Goal: Transaction & Acquisition: Download file/media

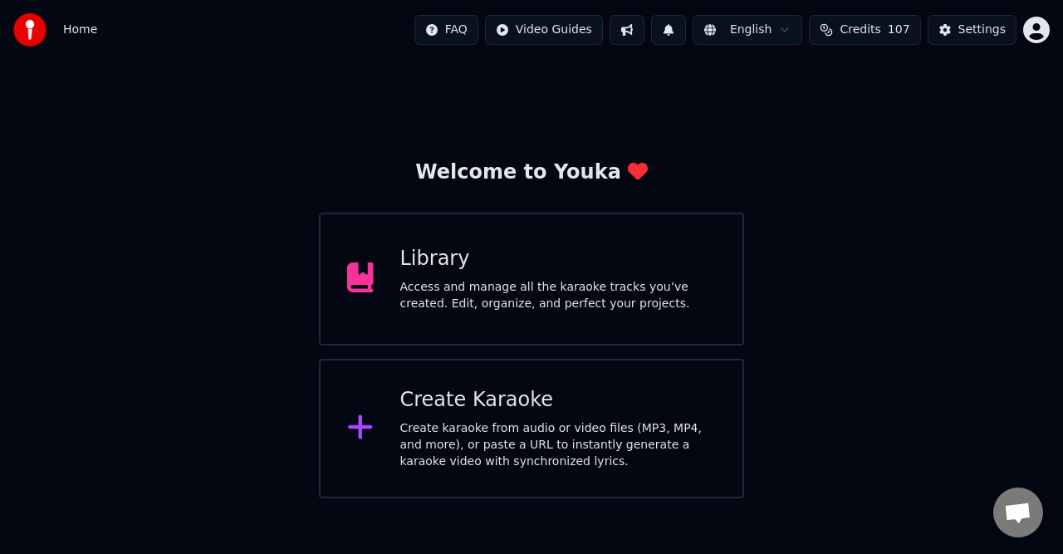
click at [473, 290] on div "Access and manage all the karaoke tracks you’ve created. Edit, organize, and pe…" at bounding box center [558, 295] width 316 height 33
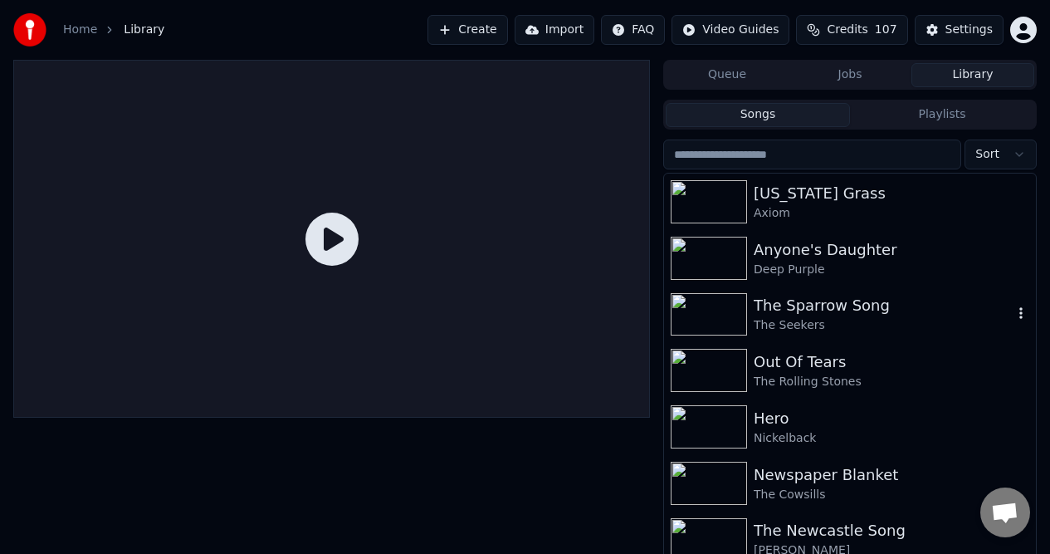
click at [781, 309] on div "The Sparrow Song" at bounding box center [883, 305] width 259 height 23
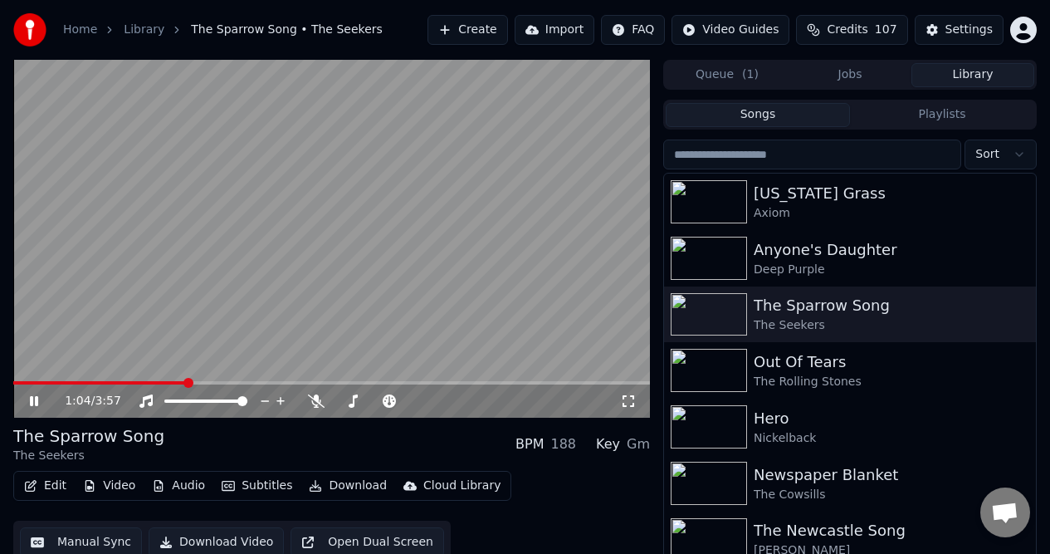
click at [609, 128] on video at bounding box center [331, 239] width 637 height 358
click at [33, 398] on icon at bounding box center [34, 401] width 10 height 12
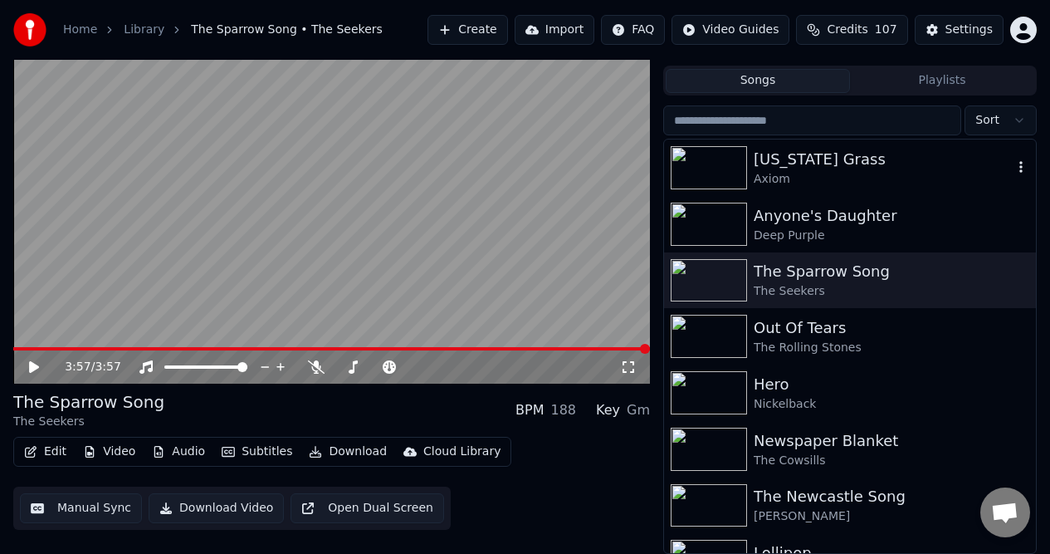
click at [809, 159] on div "[US_STATE] Grass" at bounding box center [883, 159] width 259 height 23
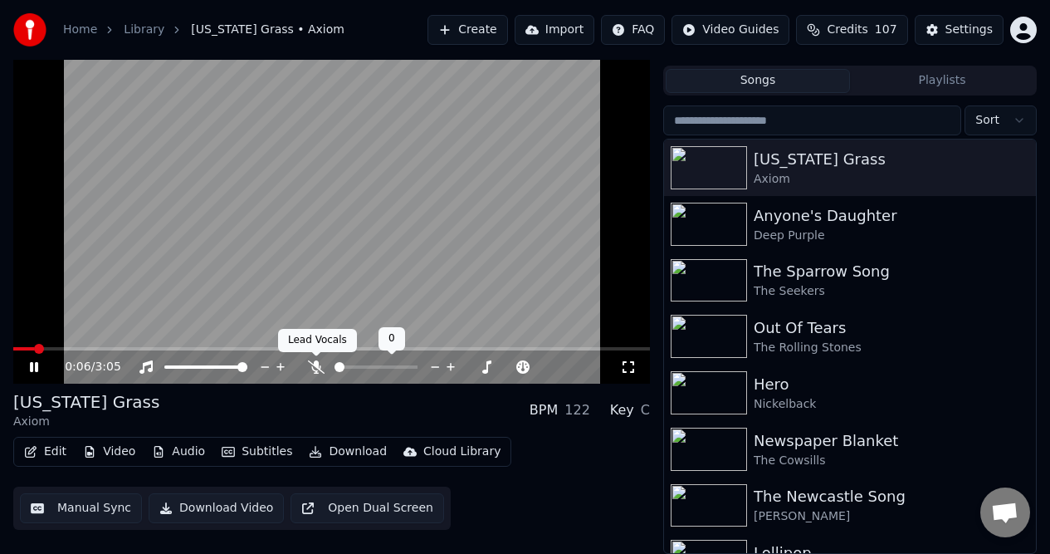
click at [313, 364] on icon at bounding box center [316, 366] width 17 height 13
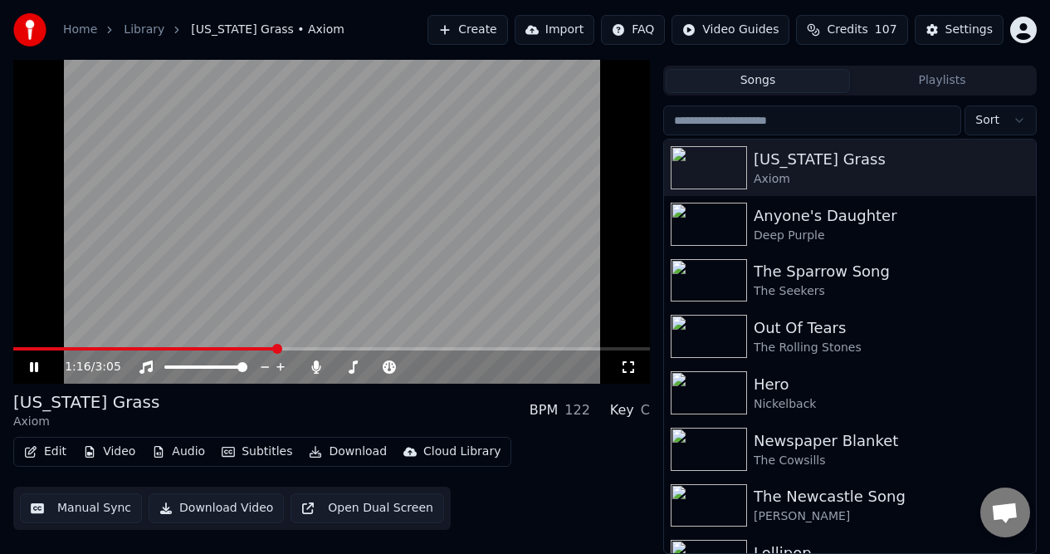
click at [33, 363] on icon at bounding box center [46, 366] width 38 height 13
click at [90, 506] on button "Manual Sync" at bounding box center [81, 508] width 122 height 30
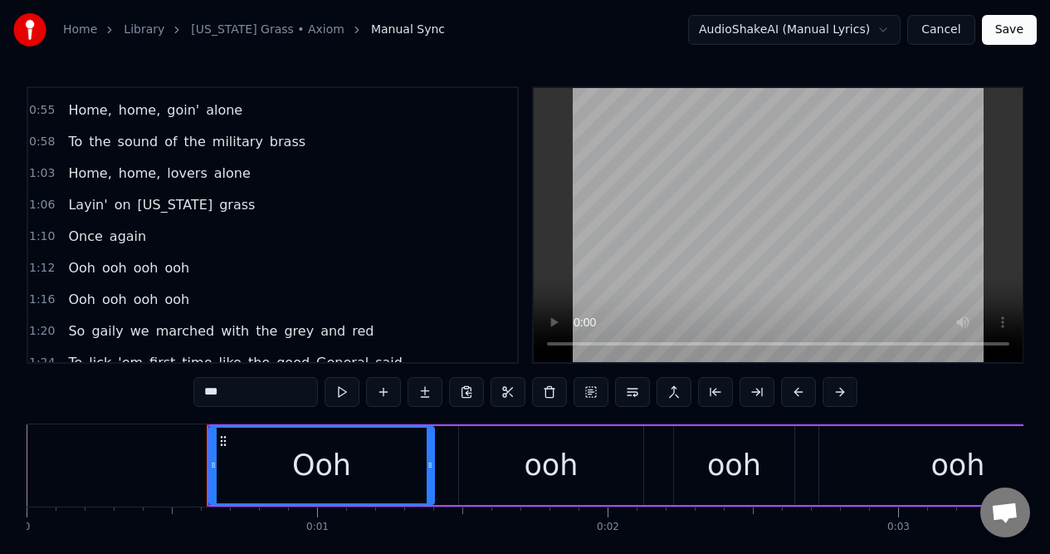
scroll to position [430, 0]
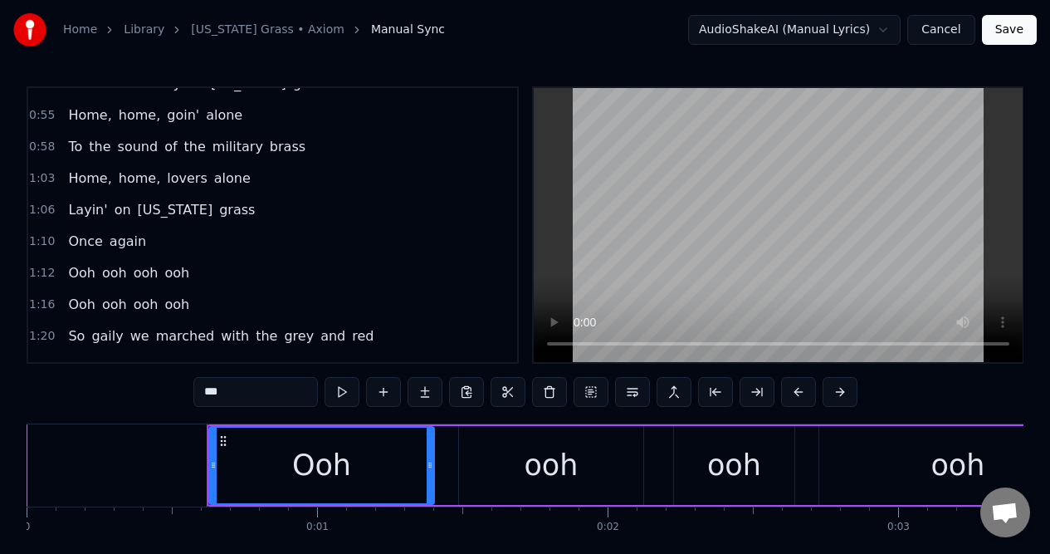
click at [72, 241] on span "Once" at bounding box center [84, 241] width 37 height 19
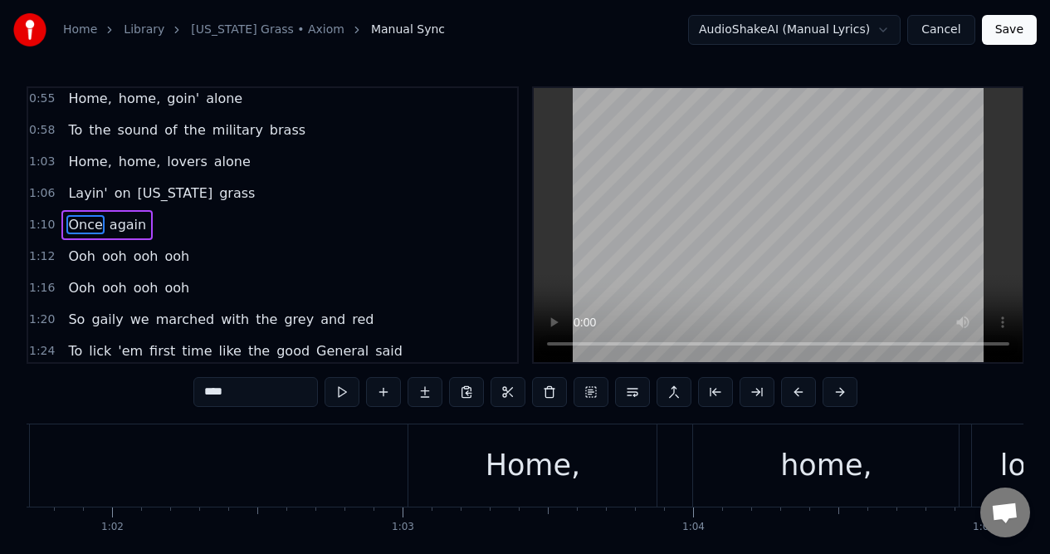
scroll to position [0, 20303]
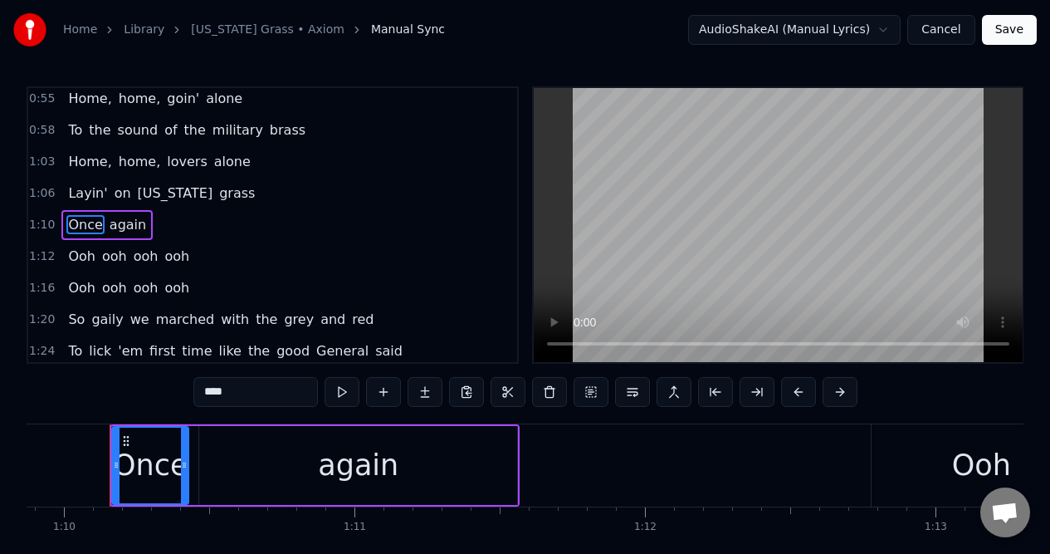
drag, startPoint x: 177, startPoint y: 480, endPoint x: 186, endPoint y: 482, distance: 9.3
click at [186, 482] on div at bounding box center [184, 466] width 7 height 76
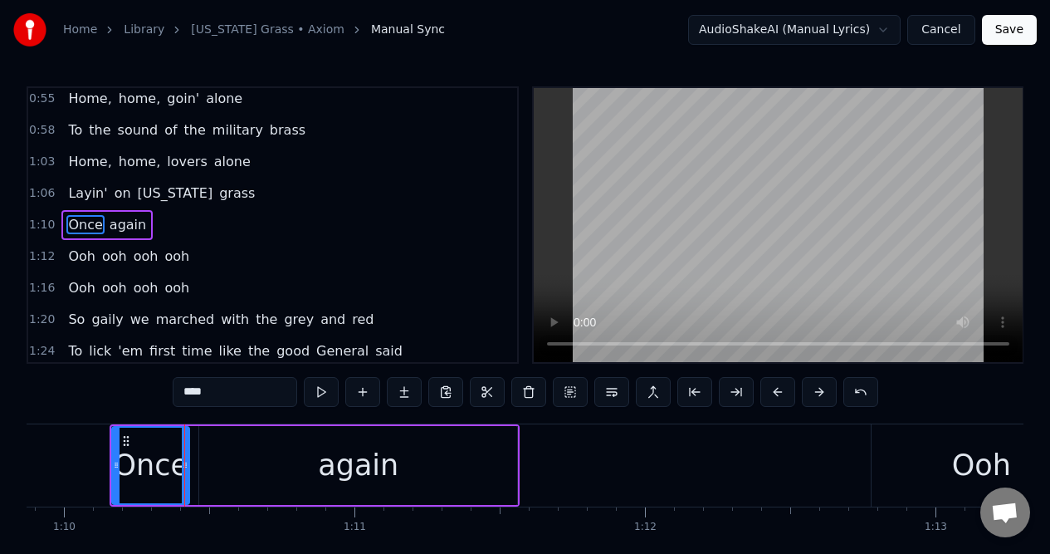
click at [222, 477] on div "again" at bounding box center [358, 465] width 318 height 79
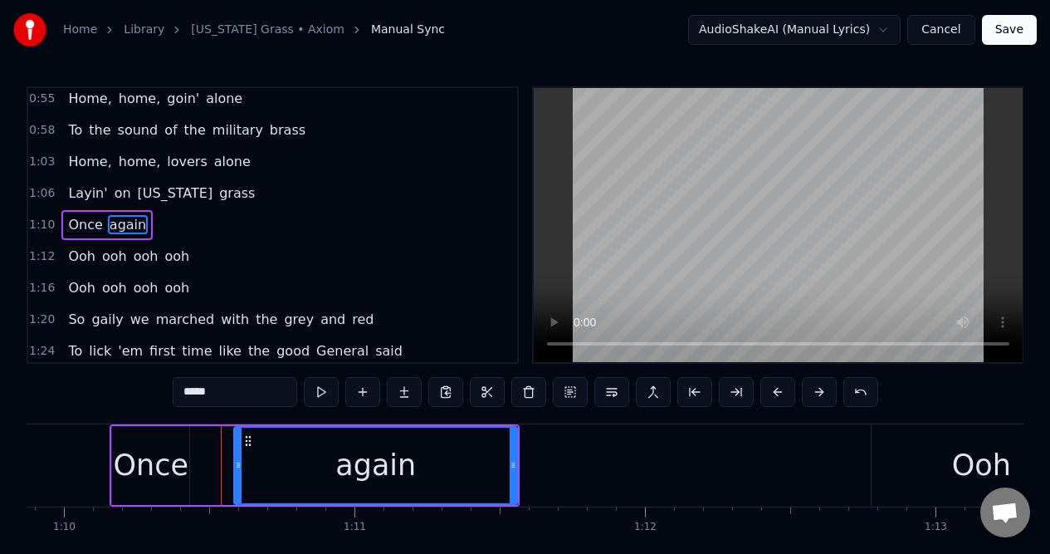
drag, startPoint x: 202, startPoint y: 481, endPoint x: 237, endPoint y: 476, distance: 35.2
click at [237, 476] on div at bounding box center [238, 466] width 7 height 76
click at [168, 476] on div "Once" at bounding box center [152, 465] width 76 height 44
type input "****"
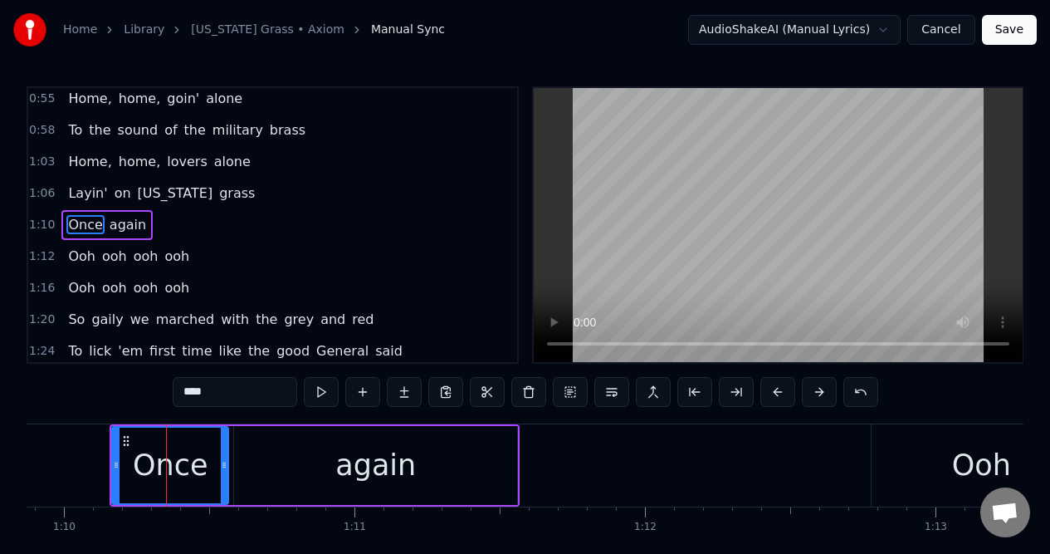
drag, startPoint x: 186, startPoint y: 480, endPoint x: 227, endPoint y: 473, distance: 41.2
click at [227, 477] on div at bounding box center [224, 466] width 7 height 76
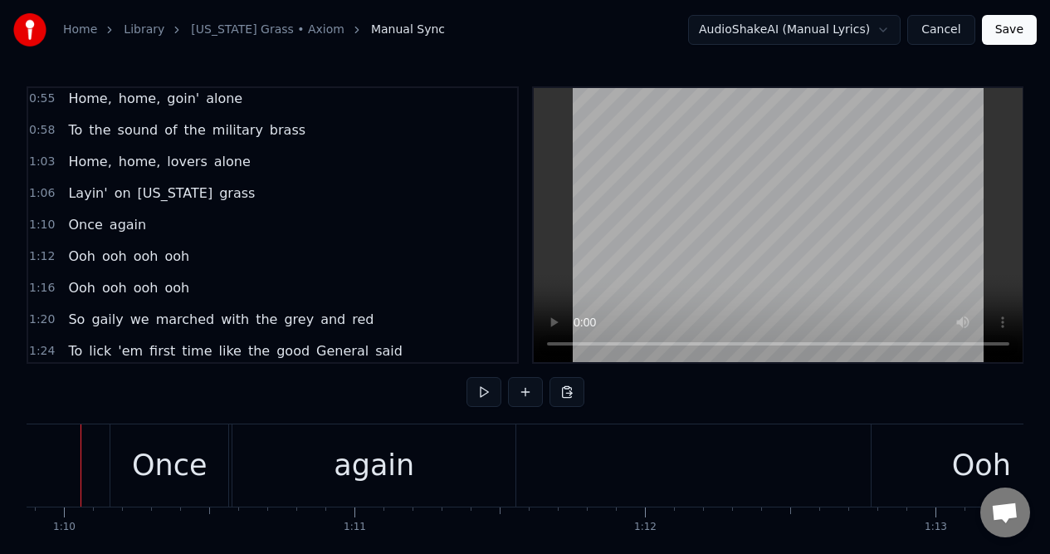
scroll to position [0, 20274]
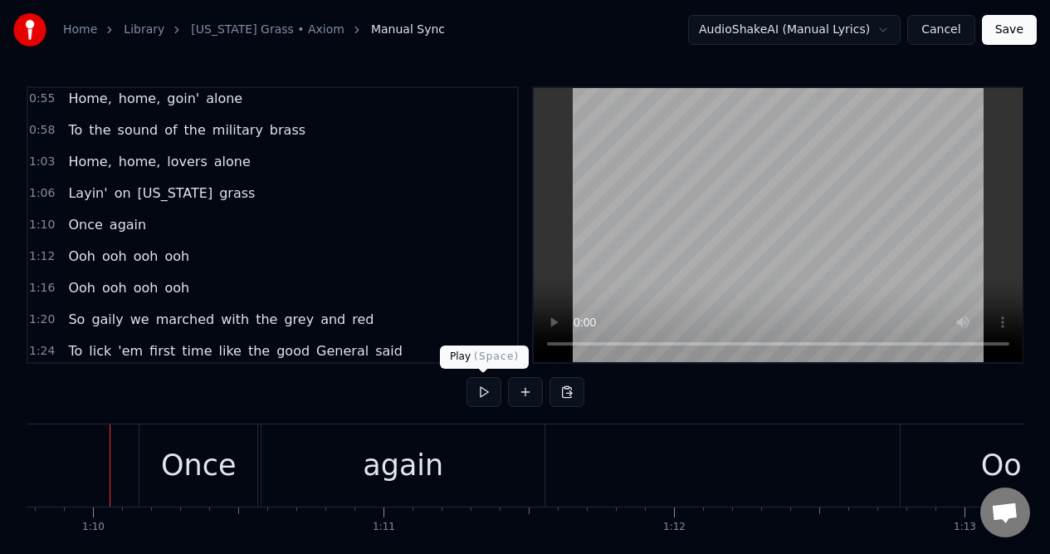
click at [485, 392] on button at bounding box center [484, 392] width 35 height 30
click at [480, 389] on button at bounding box center [484, 392] width 35 height 30
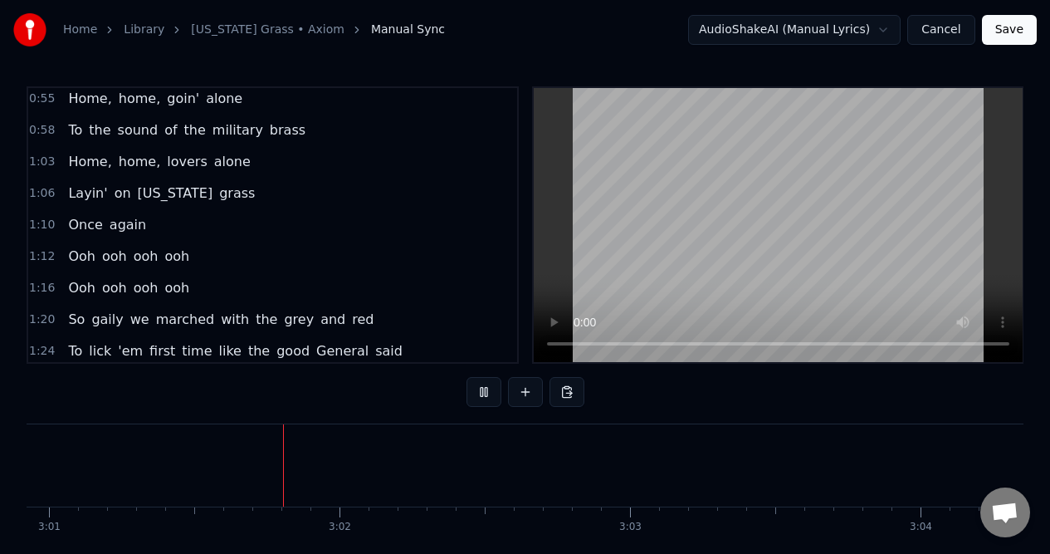
scroll to position [0, 52597]
click at [478, 391] on button at bounding box center [484, 392] width 35 height 30
click at [1005, 30] on button "Save" at bounding box center [1009, 30] width 55 height 30
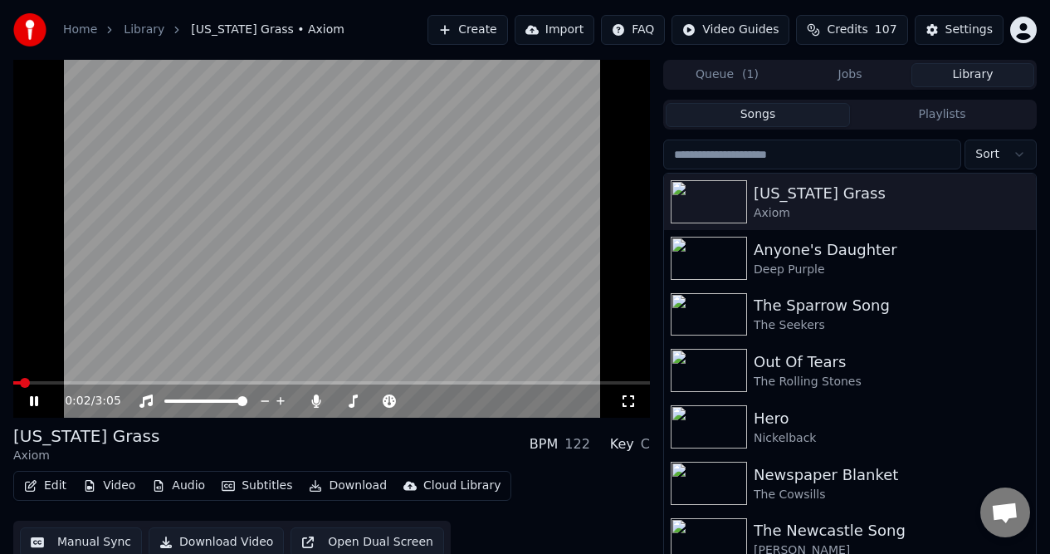
click at [36, 400] on icon at bounding box center [34, 401] width 8 height 10
click at [778, 310] on div "The Sparrow Song" at bounding box center [883, 305] width 259 height 23
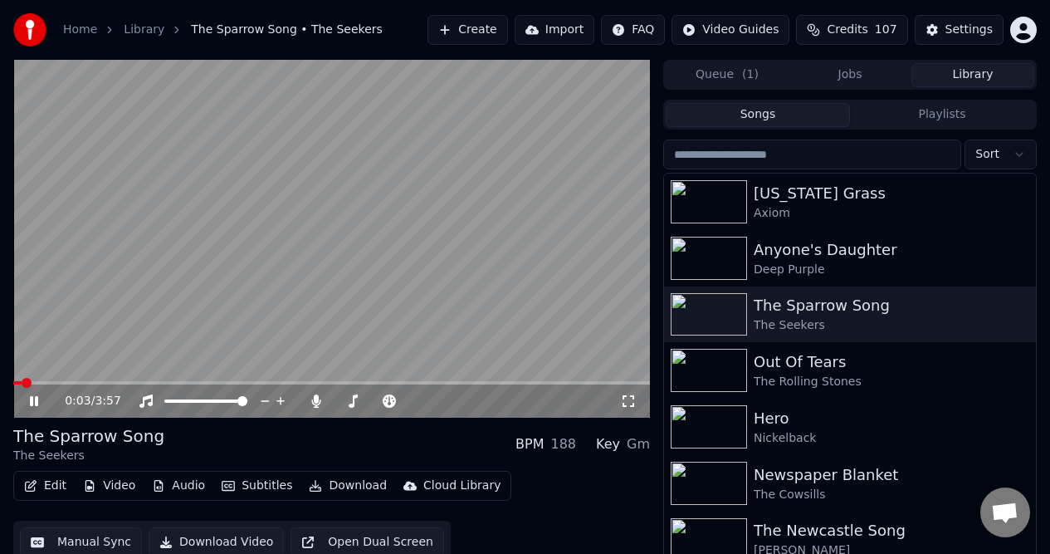
click at [32, 397] on icon at bounding box center [34, 401] width 8 height 10
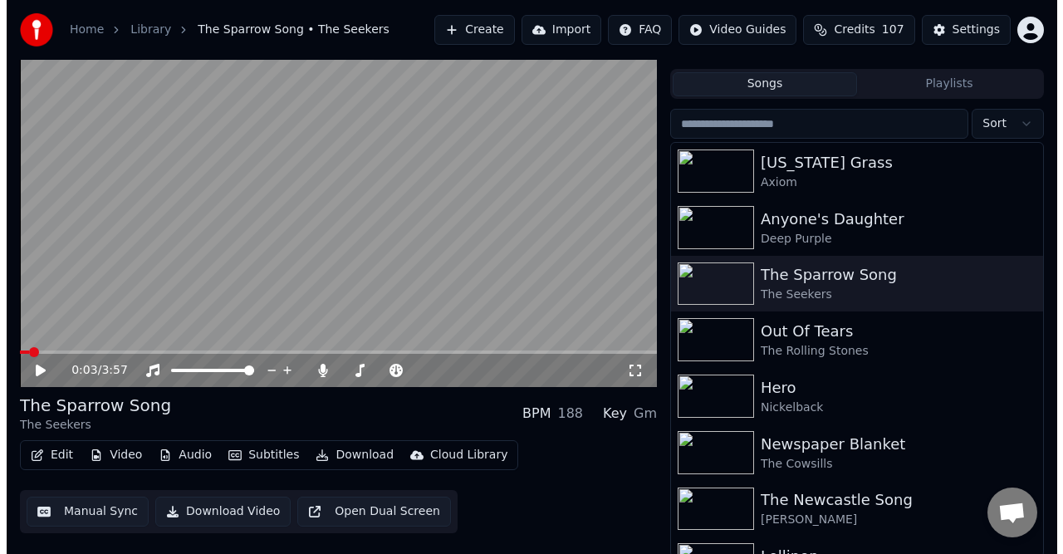
scroll to position [34, 0]
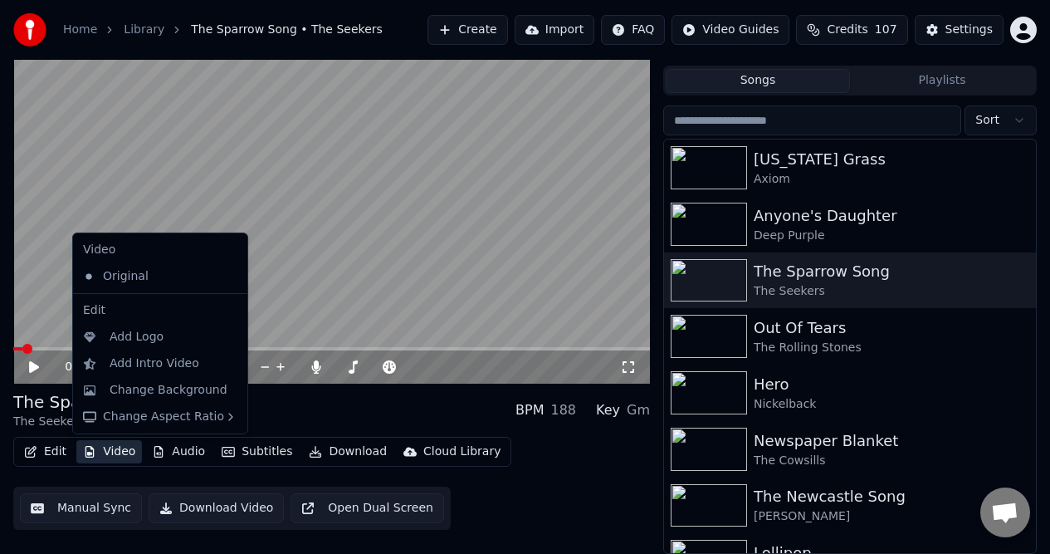
click at [114, 448] on button "Video" at bounding box center [109, 451] width 66 height 23
click at [156, 392] on div "Change Background" at bounding box center [169, 390] width 118 height 17
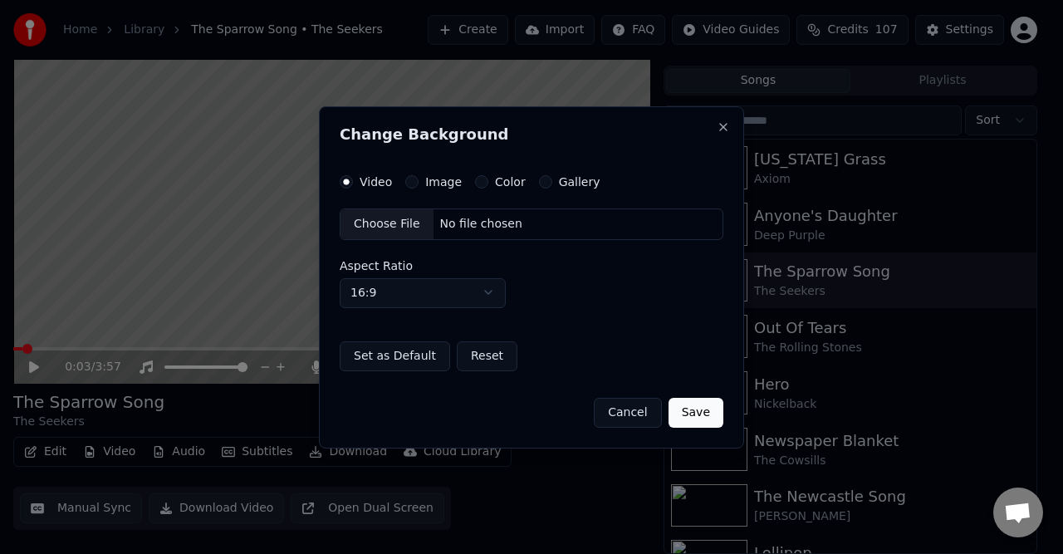
click at [484, 183] on button "Color" at bounding box center [481, 181] width 13 height 13
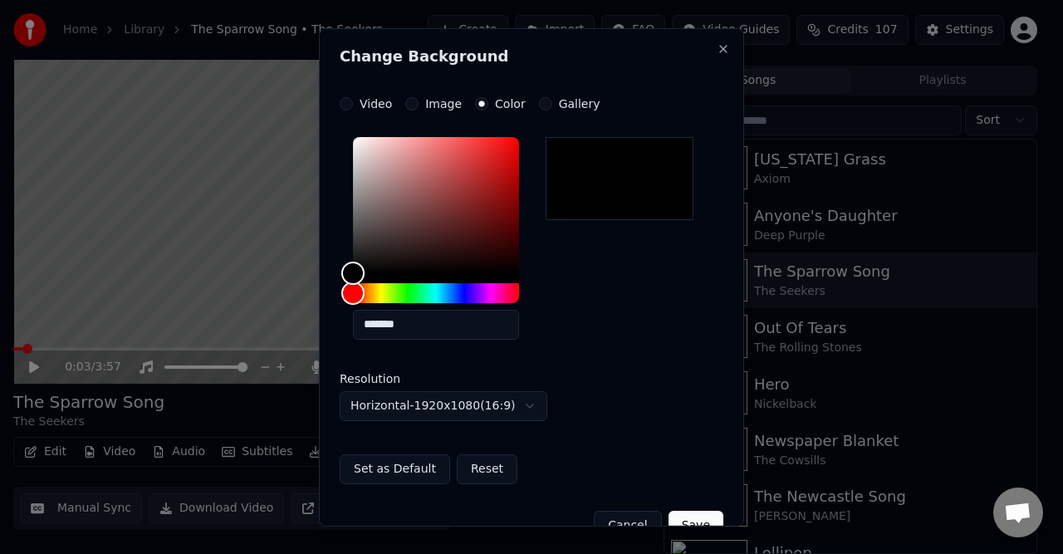
click at [677, 516] on button "Save" at bounding box center [695, 525] width 55 height 30
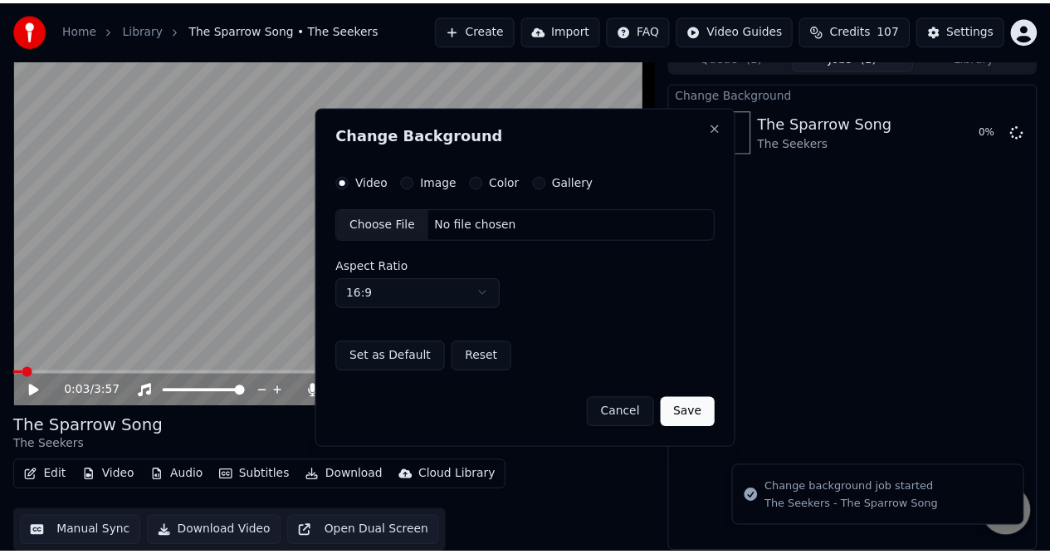
scroll to position [17, 0]
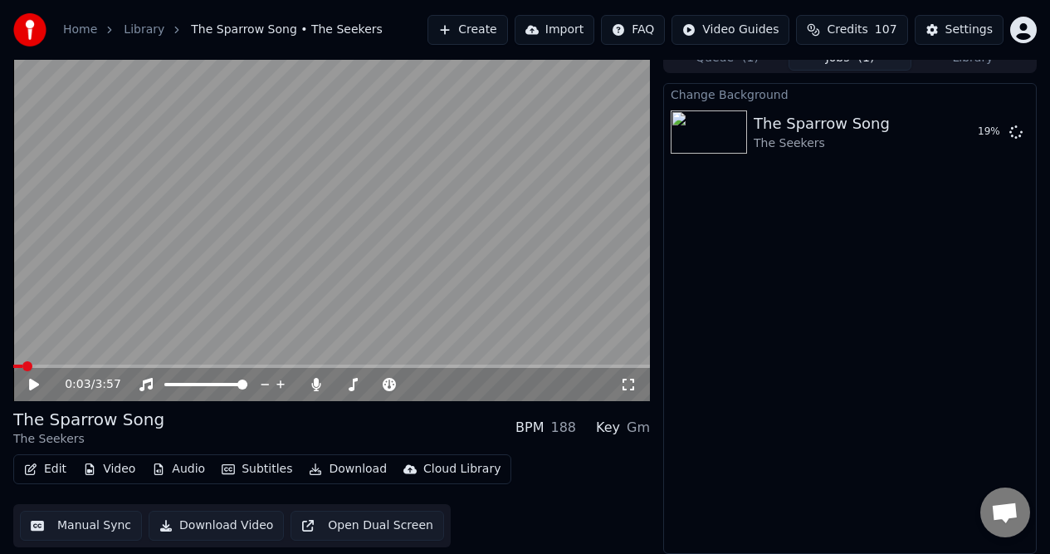
click at [92, 526] on button "Manual Sync" at bounding box center [81, 526] width 122 height 30
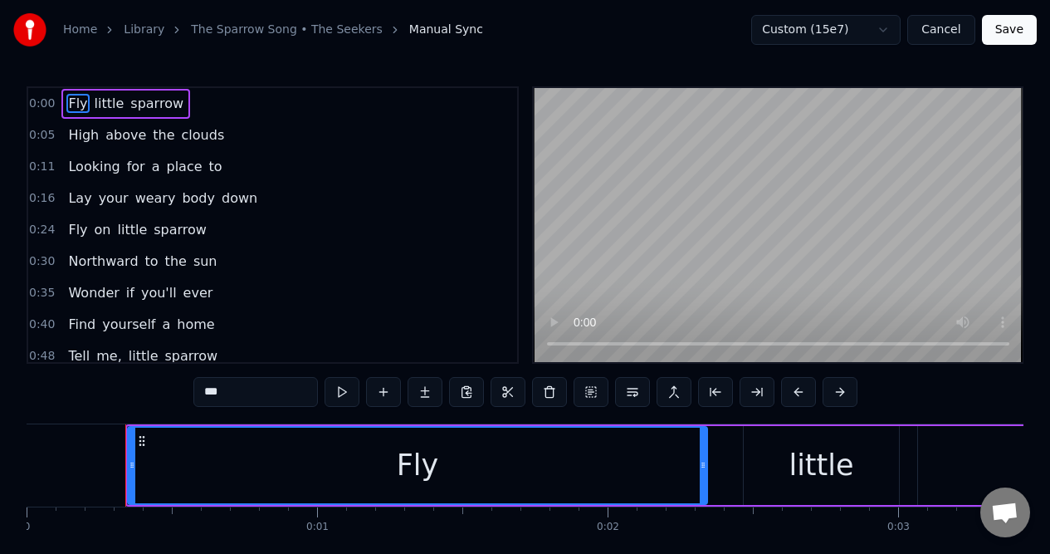
click at [1010, 23] on button "Save" at bounding box center [1009, 30] width 55 height 30
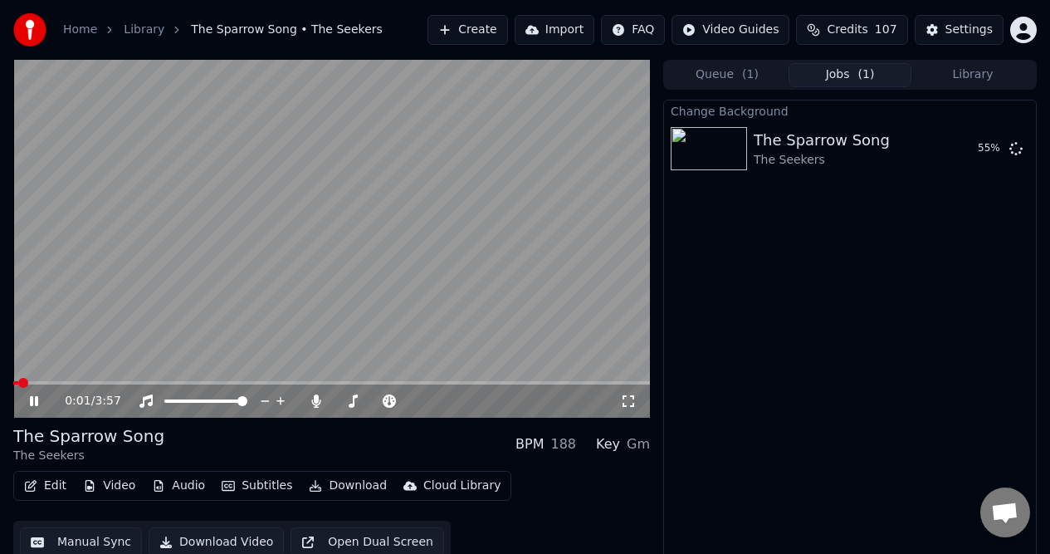
click at [31, 401] on icon at bounding box center [34, 401] width 8 height 10
click at [111, 482] on button "Video" at bounding box center [109, 485] width 66 height 23
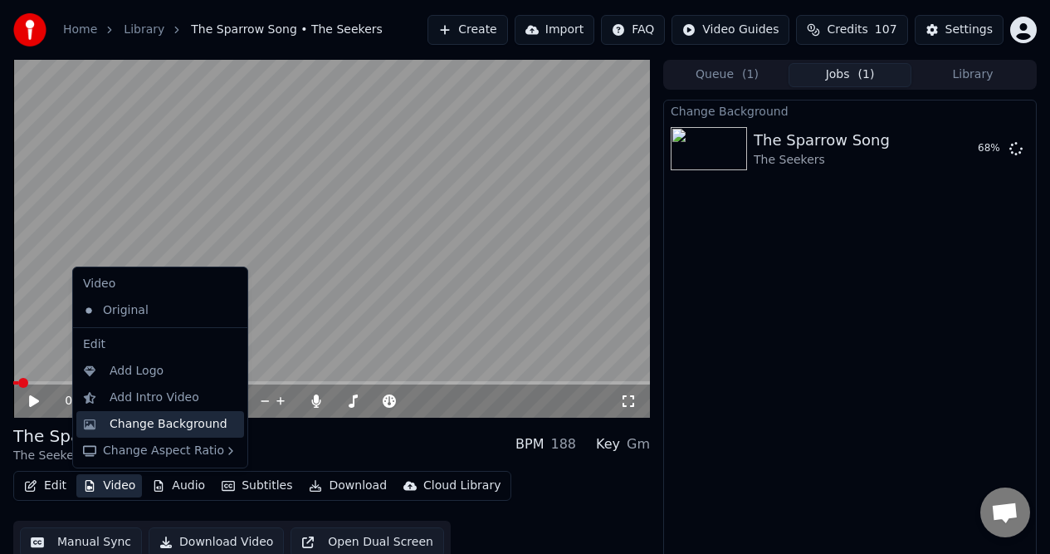
click at [141, 423] on div "Change Background" at bounding box center [169, 424] width 118 height 17
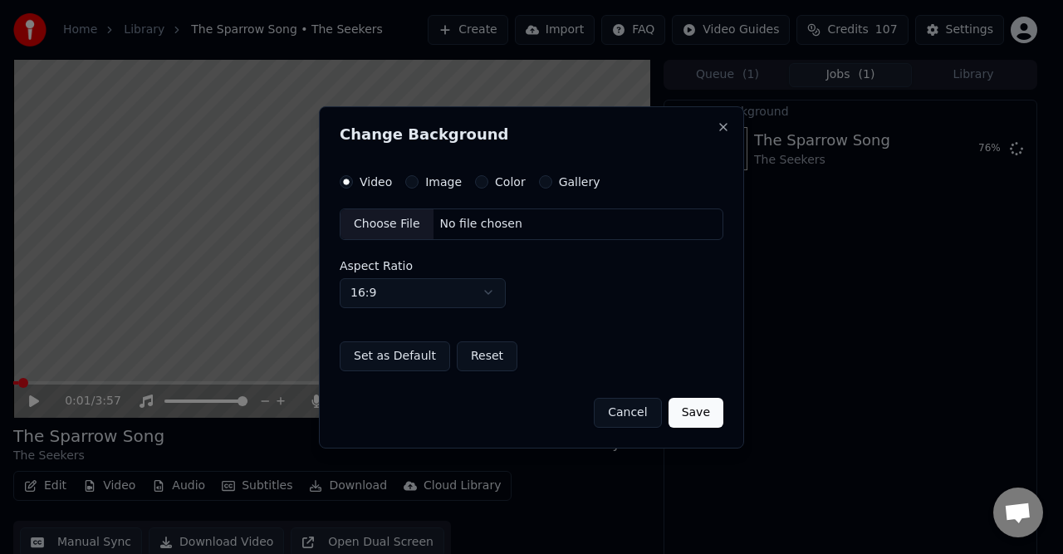
click at [504, 183] on label "Color" at bounding box center [510, 182] width 31 height 12
click at [488, 183] on button "Color" at bounding box center [481, 181] width 13 height 13
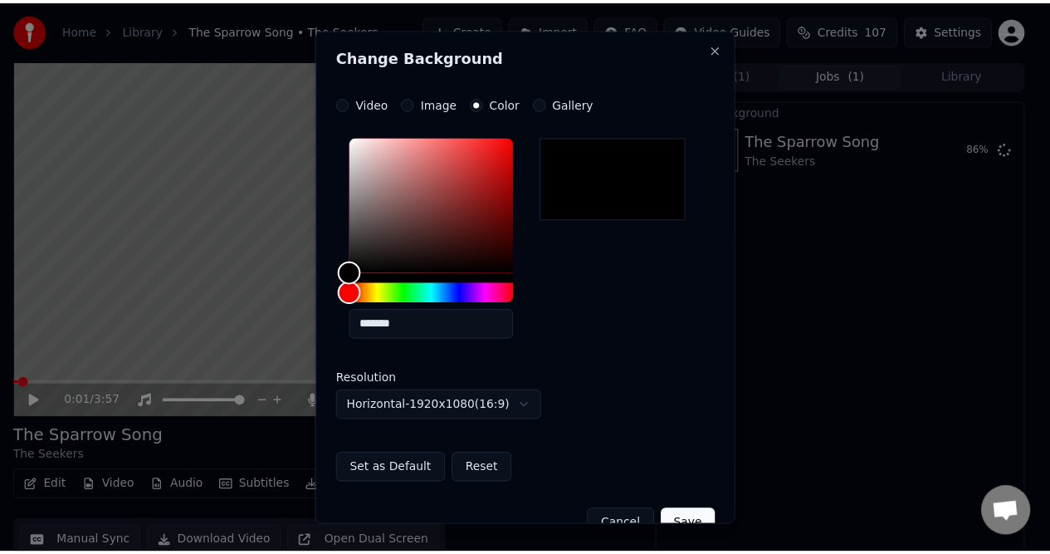
scroll to position [35, 0]
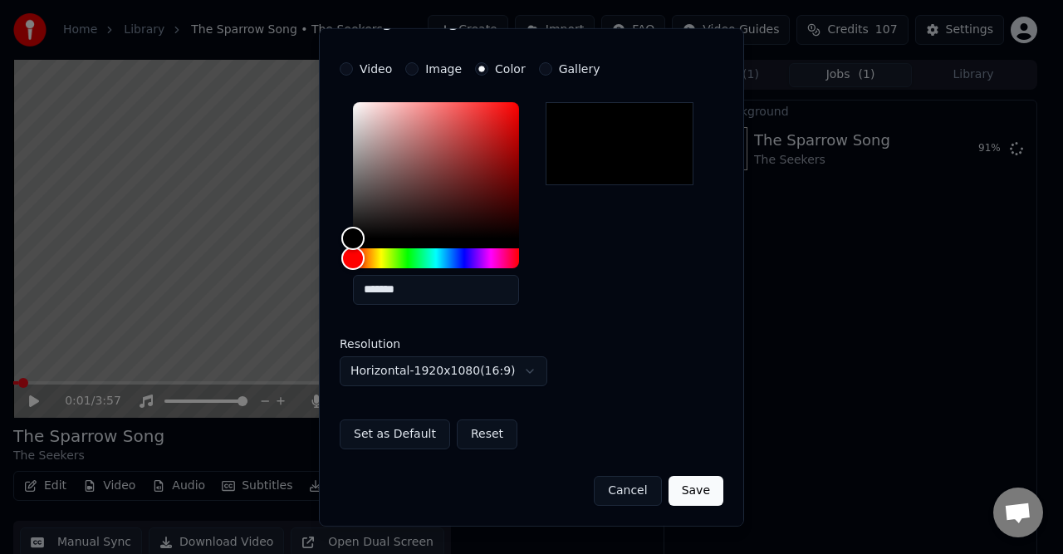
click at [403, 436] on button "Set as Default" at bounding box center [395, 433] width 110 height 30
click at [679, 485] on button "Save" at bounding box center [695, 490] width 55 height 30
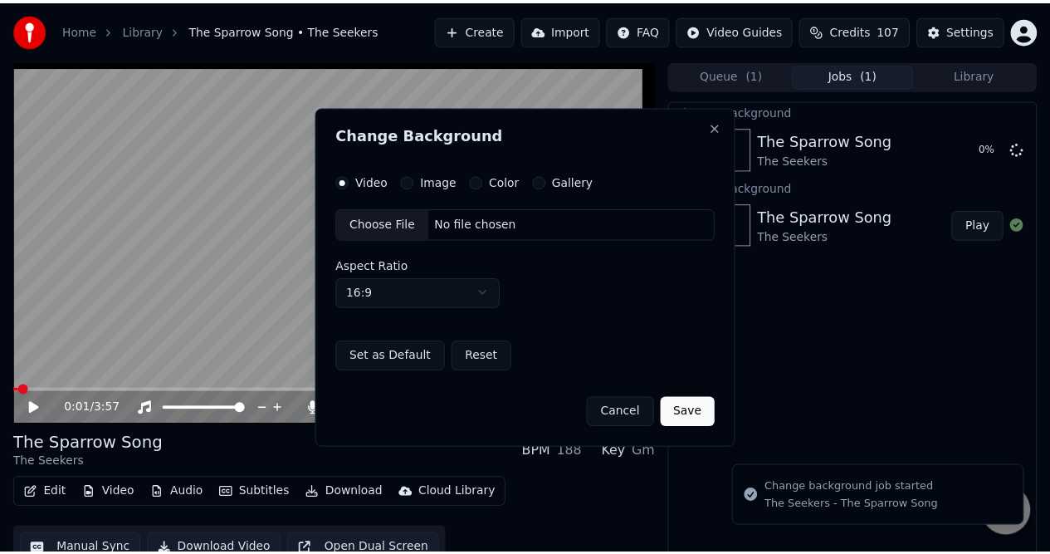
scroll to position [0, 0]
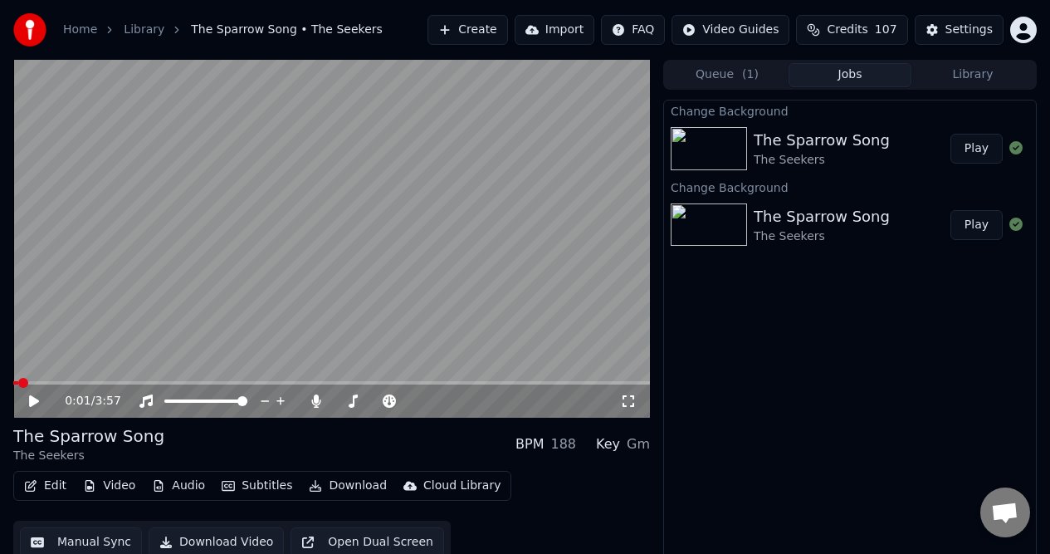
click at [739, 187] on div "Change Background" at bounding box center [850, 187] width 372 height 20
click at [785, 213] on div "The Sparrow Song" at bounding box center [822, 216] width 136 height 23
click at [821, 149] on div "The Sparrow Song" at bounding box center [822, 140] width 136 height 23
click at [975, 229] on button "Play" at bounding box center [977, 225] width 52 height 30
click at [33, 396] on icon at bounding box center [46, 400] width 38 height 13
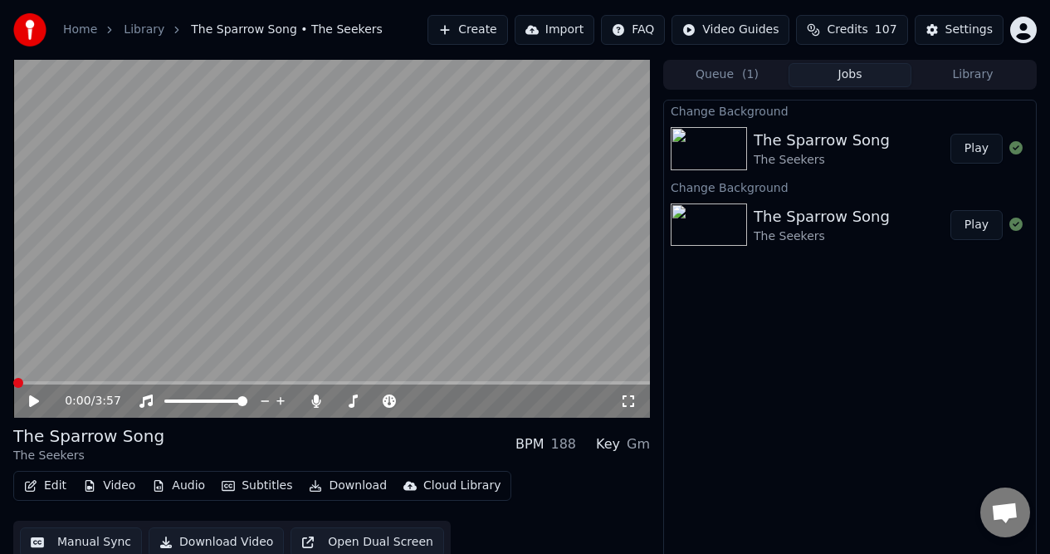
click at [0, 384] on div "0:00 / 3:57 The Sparrow Song The Seekers BPM 188 Key Gm Edit Video Audio Subtit…" at bounding box center [525, 315] width 1050 height 511
click at [31, 402] on icon at bounding box center [34, 401] width 10 height 12
click at [31, 402] on icon at bounding box center [34, 401] width 8 height 10
click at [13, 384] on span at bounding box center [18, 383] width 10 height 10
click at [30, 403] on icon at bounding box center [34, 401] width 10 height 12
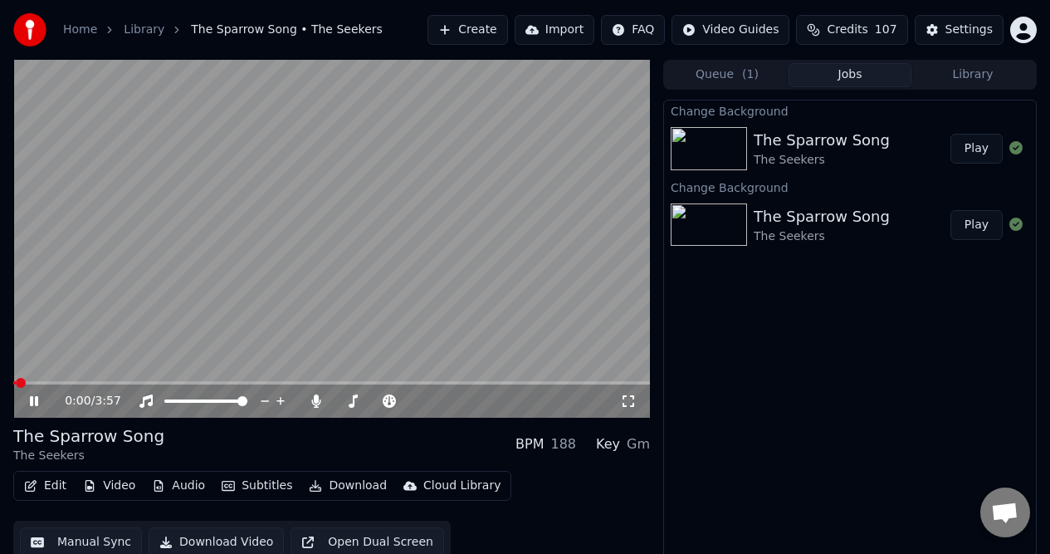
click at [30, 403] on icon at bounding box center [34, 401] width 8 height 10
click at [7, 379] on div "0:00 / 3:57 The Sparrow Song The Seekers BPM 188 Key Gm Edit Video Audio Subtit…" at bounding box center [525, 315] width 1050 height 511
click at [94, 537] on button "Manual Sync" at bounding box center [81, 542] width 122 height 30
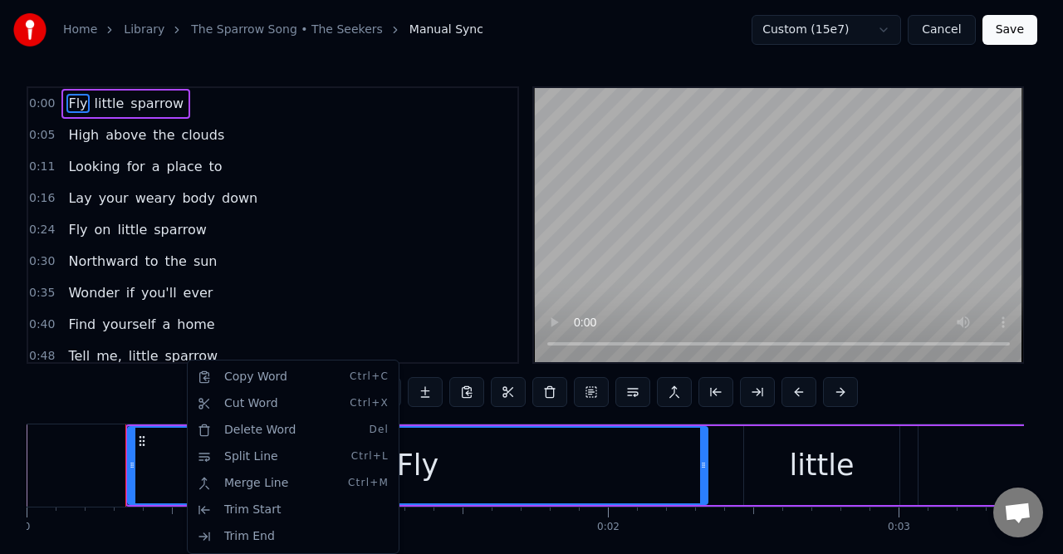
click at [111, 403] on html "Home Library The Sparrow Song • The Seekers Manual Sync Custom (15e7) Cancel Sa…" at bounding box center [531, 309] width 1063 height 618
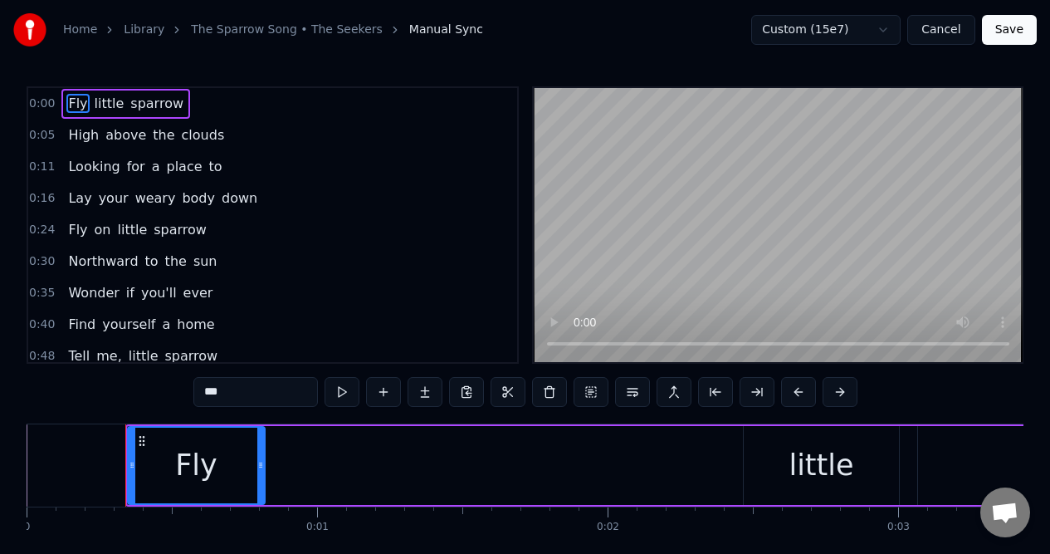
drag, startPoint x: 706, startPoint y: 440, endPoint x: 262, endPoint y: 461, distance: 443.8
click at [262, 461] on div at bounding box center [260, 466] width 7 height 76
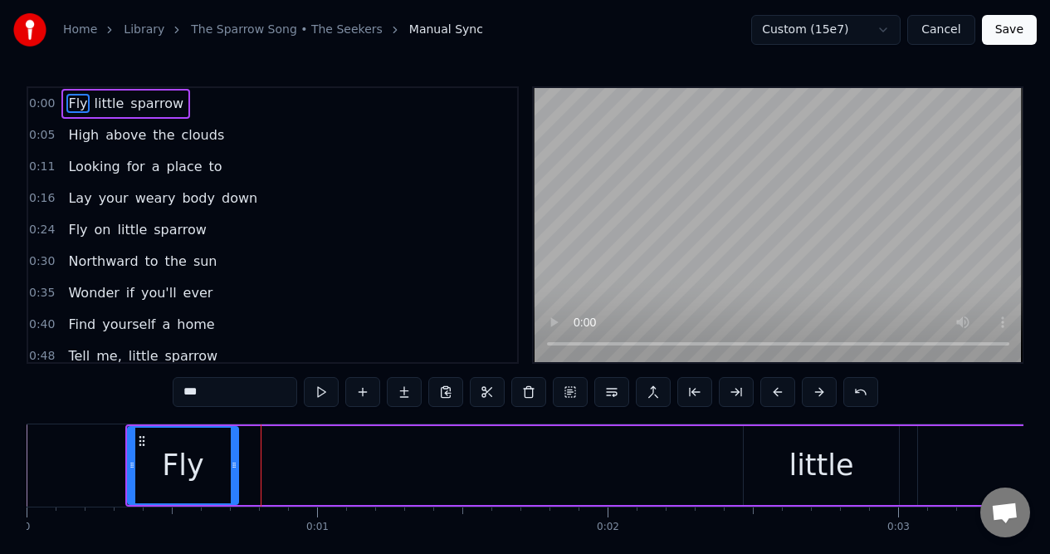
drag, startPoint x: 262, startPoint y: 461, endPoint x: 236, endPoint y: 463, distance: 26.7
click at [235, 463] on icon at bounding box center [234, 464] width 7 height 13
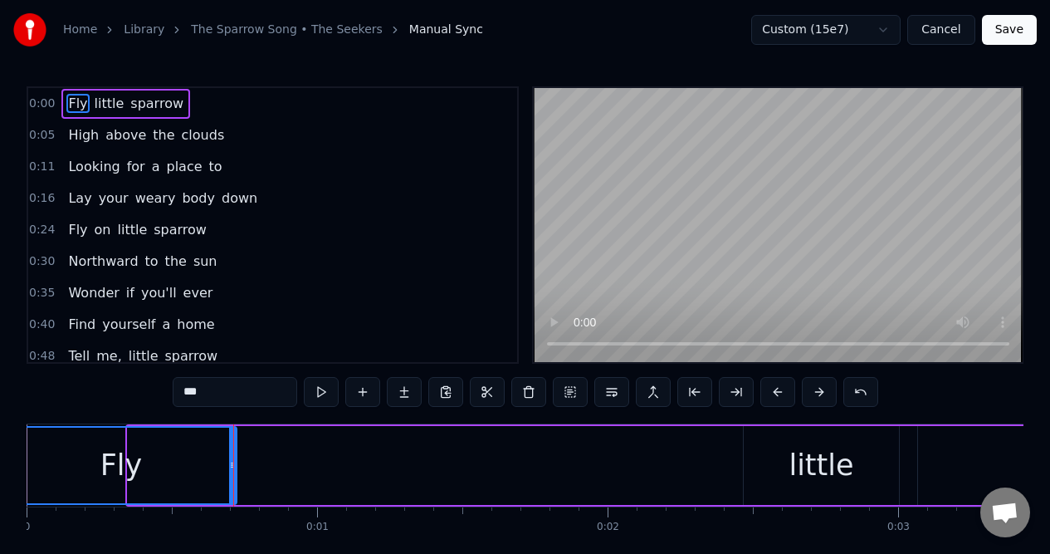
drag, startPoint x: 130, startPoint y: 460, endPoint x: 7, endPoint y: 472, distance: 122.6
click at [7, 472] on div "Home Library The Sparrow Song • The Seekers Manual Sync Custom (15e7) Cancel Sa…" at bounding box center [525, 295] width 1050 height 591
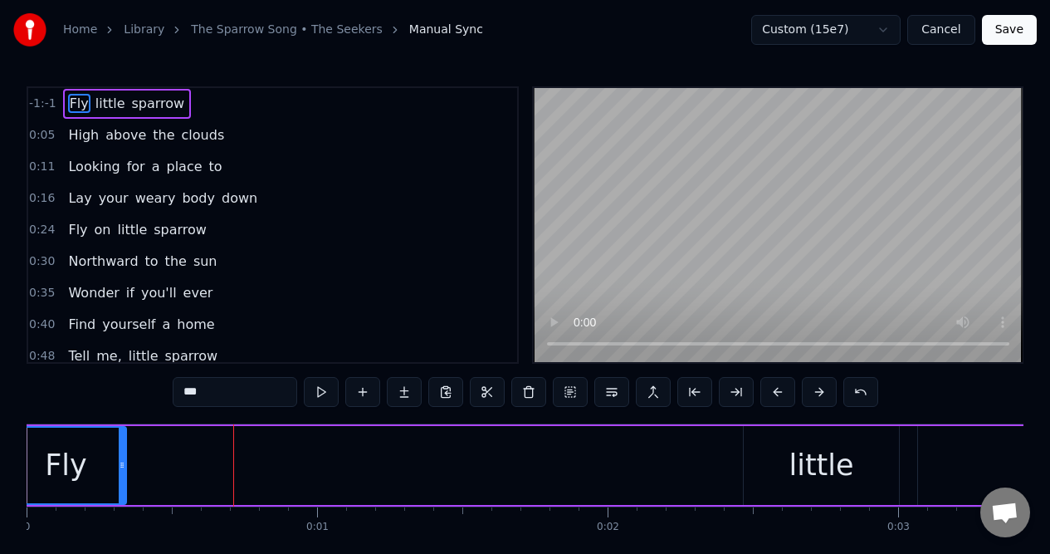
drag, startPoint x: 228, startPoint y: 452, endPoint x: 120, endPoint y: 458, distance: 109.0
click at [119, 458] on div at bounding box center [122, 466] width 7 height 76
drag, startPoint x: 122, startPoint y: 459, endPoint x: 98, endPoint y: 465, distance: 24.8
click at [98, 465] on icon at bounding box center [98, 464] width 7 height 13
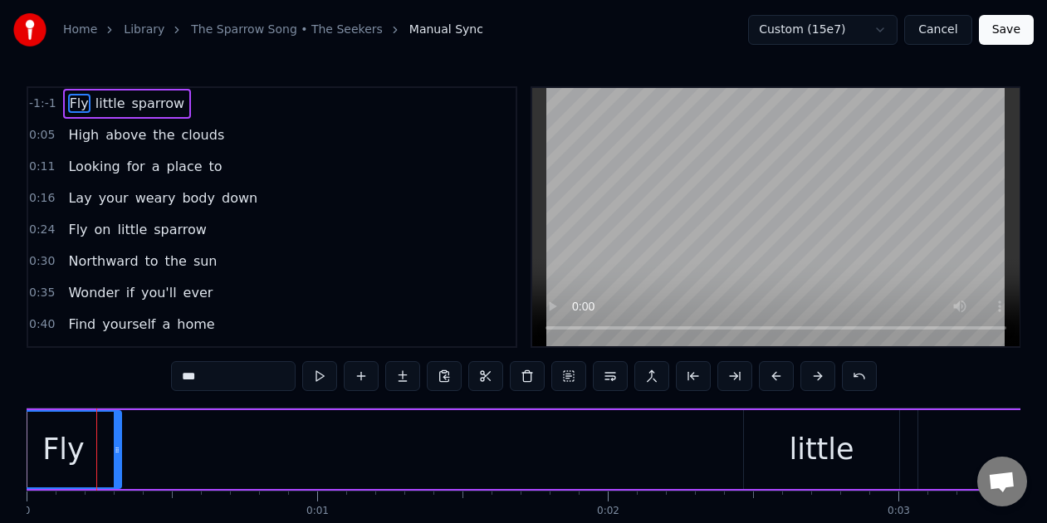
drag, startPoint x: 99, startPoint y: 457, endPoint x: 117, endPoint y: 454, distance: 18.4
click at [117, 459] on div at bounding box center [117, 450] width 7 height 76
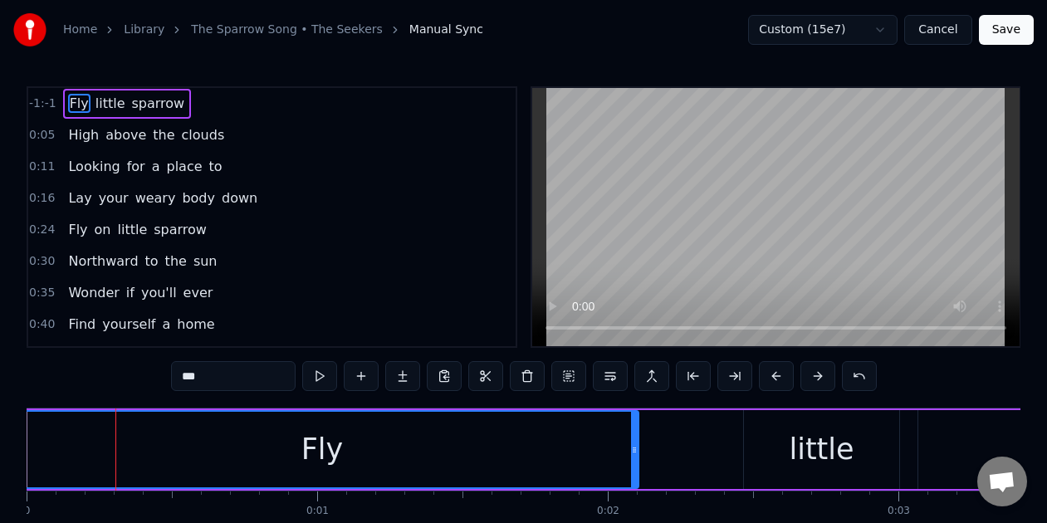
drag, startPoint x: 117, startPoint y: 452, endPoint x: 633, endPoint y: 442, distance: 516.5
click at [634, 452] on icon at bounding box center [634, 449] width 7 height 13
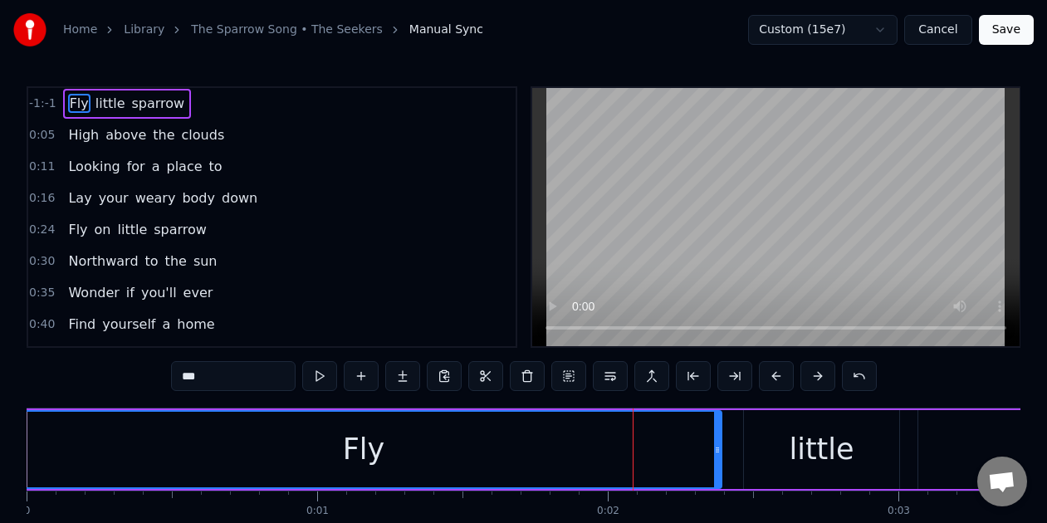
drag, startPoint x: 633, startPoint y: 442, endPoint x: 718, endPoint y: 424, distance: 86.5
click at [717, 428] on div at bounding box center [717, 450] width 7 height 76
drag, startPoint x: 65, startPoint y: 442, endPoint x: 115, endPoint y: 437, distance: 50.1
click at [115, 438] on div "Fly" at bounding box center [364, 450] width 715 height 76
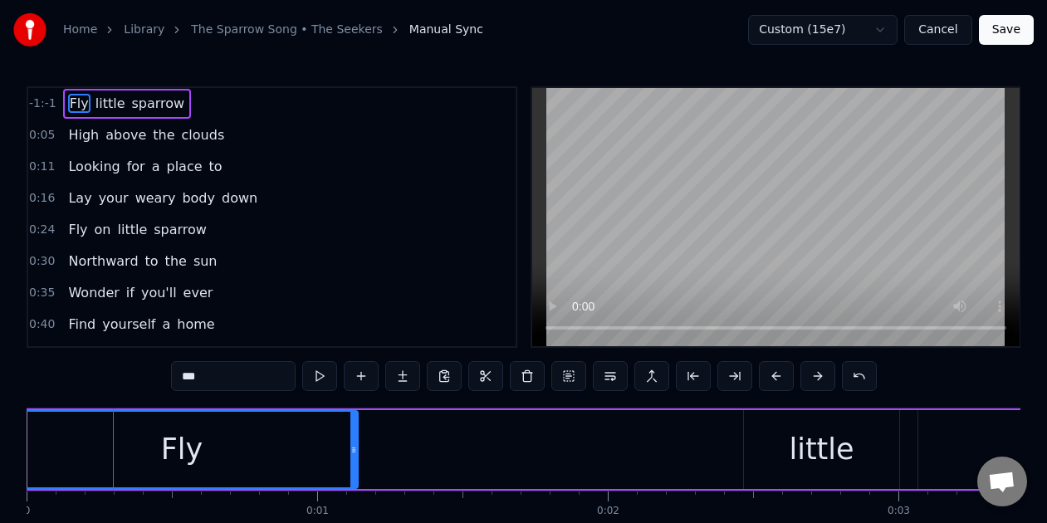
drag, startPoint x: 719, startPoint y: 442, endPoint x: 330, endPoint y: 426, distance: 388.9
click at [350, 427] on div at bounding box center [353, 450] width 7 height 76
click at [313, 420] on div "Fly" at bounding box center [167, 450] width 321 height 76
drag, startPoint x: 82, startPoint y: 436, endPoint x: 189, endPoint y: 430, distance: 107.3
click at [191, 433] on div "Fly" at bounding box center [167, 450] width 321 height 76
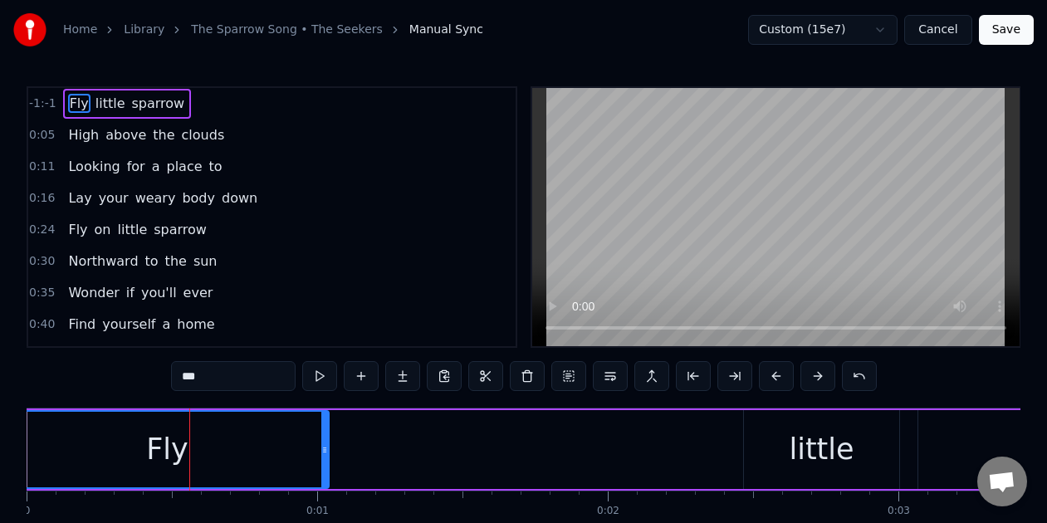
type input "******"
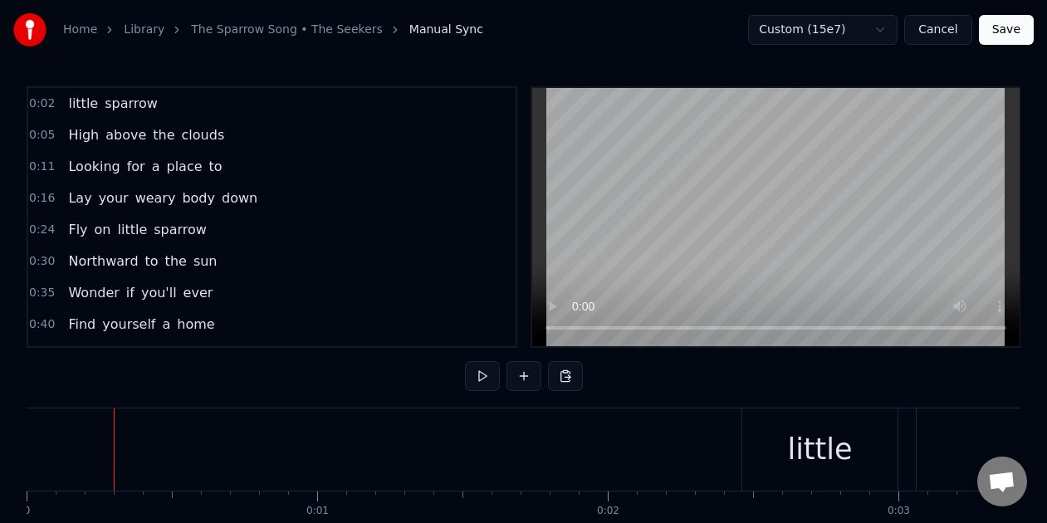
click at [784, 447] on div "little" at bounding box center [819, 449] width 155 height 82
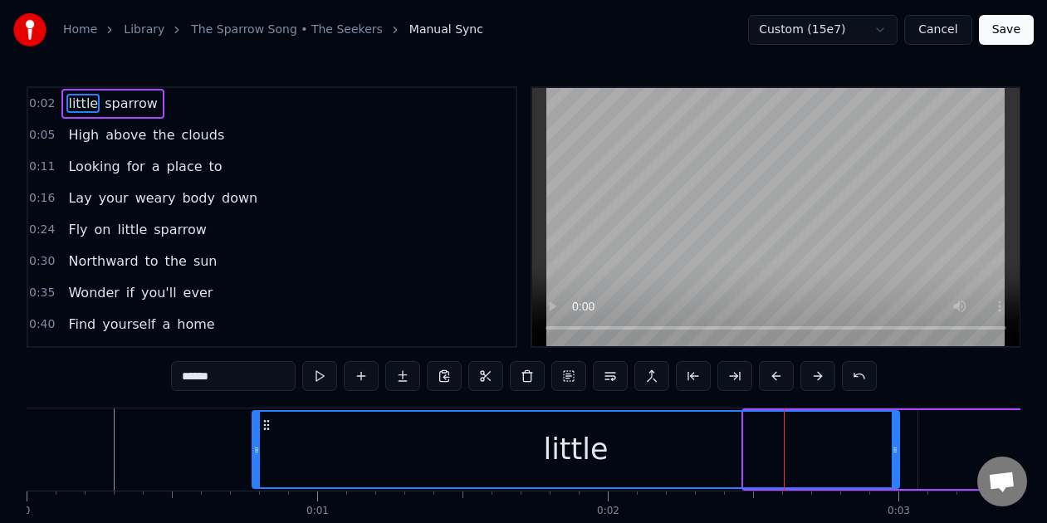
drag, startPoint x: 744, startPoint y: 447, endPoint x: 252, endPoint y: 446, distance: 491.5
click at [253, 446] on icon at bounding box center [256, 449] width 7 height 13
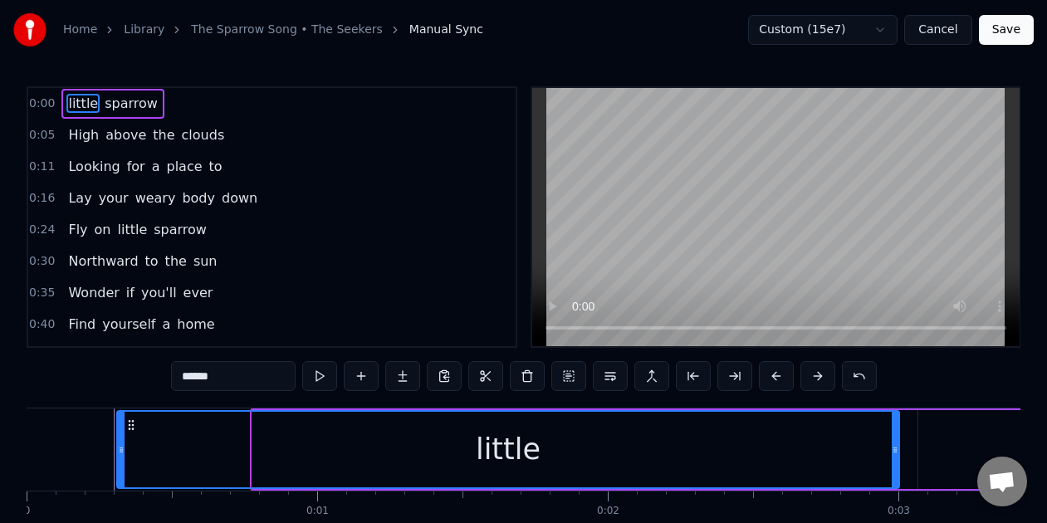
drag, startPoint x: 253, startPoint y: 445, endPoint x: 120, endPoint y: 447, distance: 132.9
click at [119, 448] on icon at bounding box center [121, 449] width 7 height 13
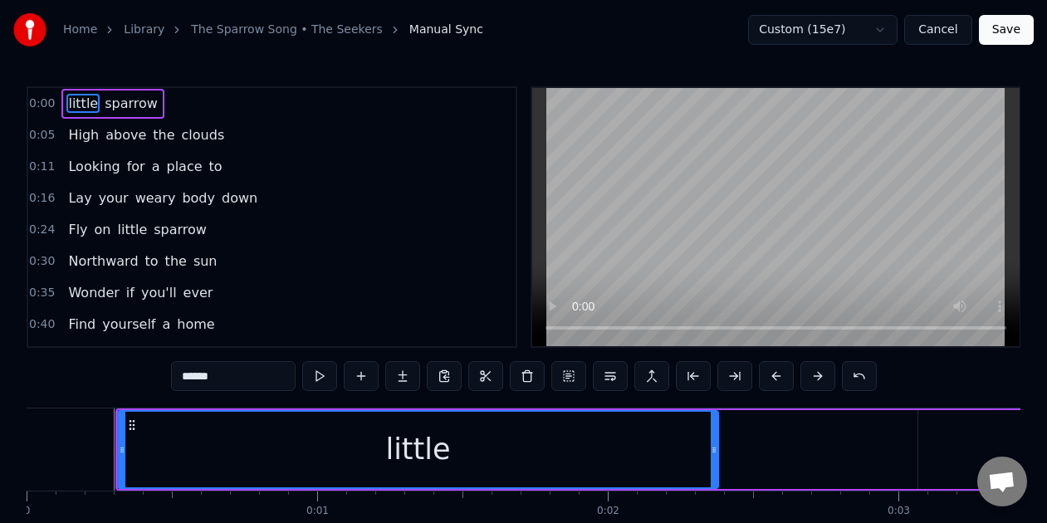
drag, startPoint x: 894, startPoint y: 443, endPoint x: 713, endPoint y: 461, distance: 181.8
click at [713, 461] on div at bounding box center [714, 450] width 7 height 76
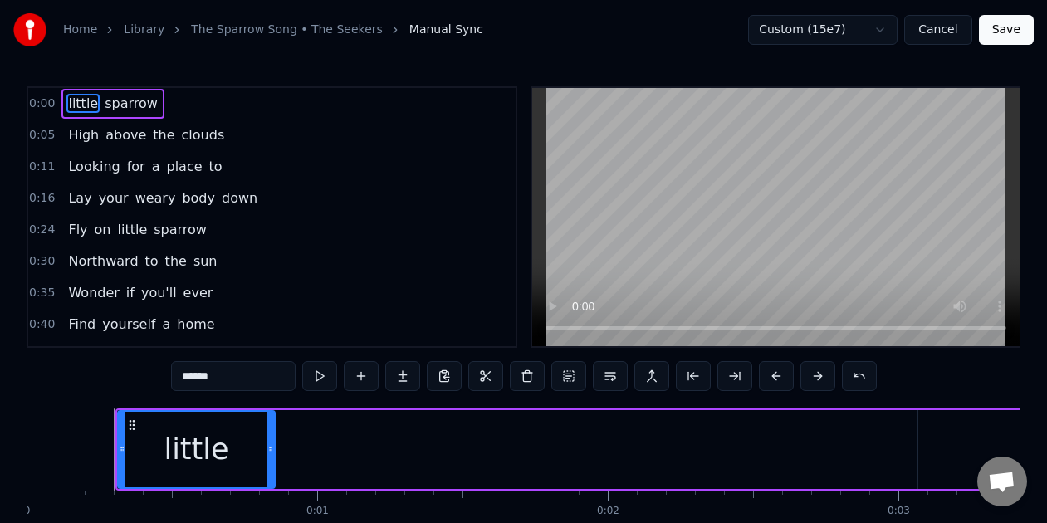
drag, startPoint x: 716, startPoint y: 432, endPoint x: 281, endPoint y: 458, distance: 435.0
click at [276, 460] on div "little" at bounding box center [196, 449] width 159 height 79
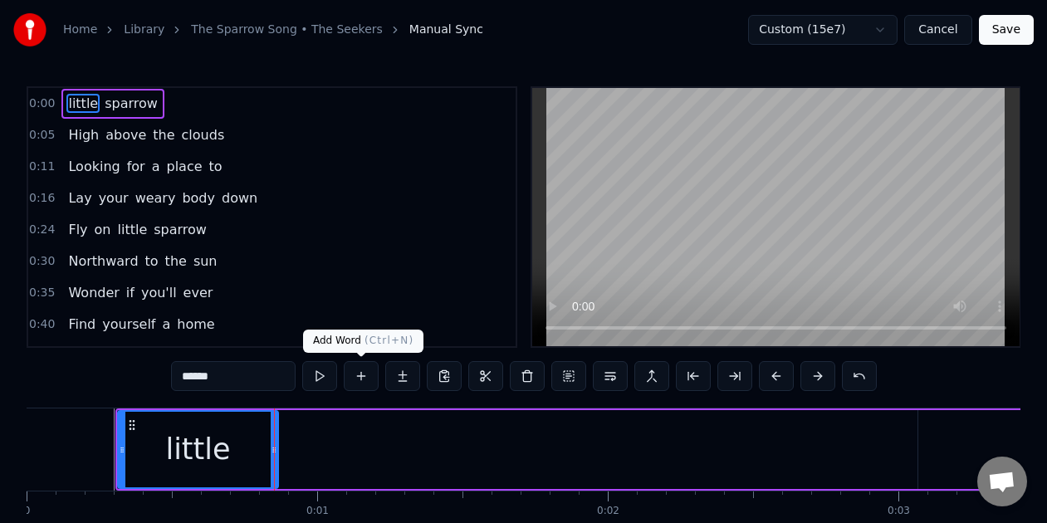
click at [359, 373] on button at bounding box center [361, 376] width 35 height 30
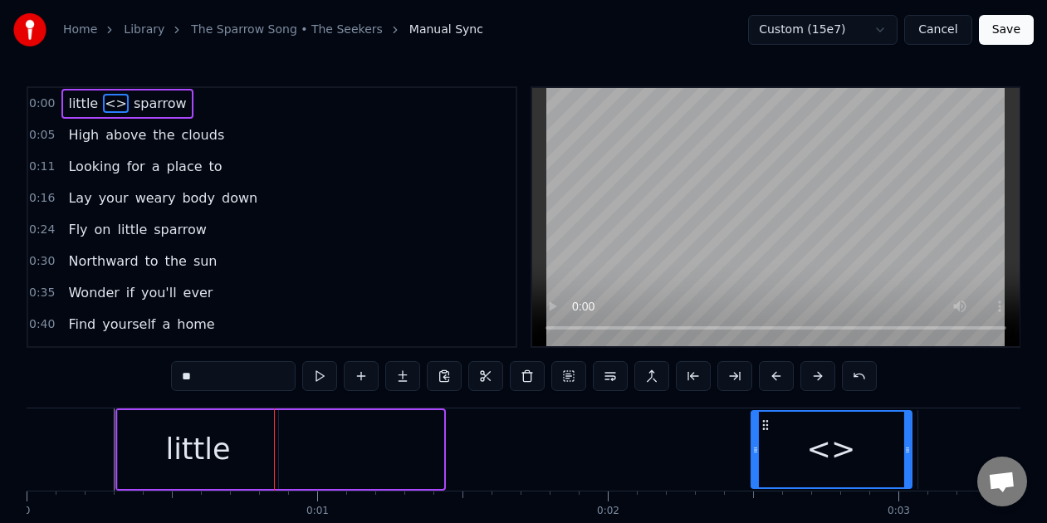
drag, startPoint x: 297, startPoint y: 425, endPoint x: 765, endPoint y: 398, distance: 469.0
click at [765, 398] on div "0:00 little <> sparrow 0:05 High above the clouds 0:11 Looking for a place to 0…" at bounding box center [524, 330] width 994 height 489
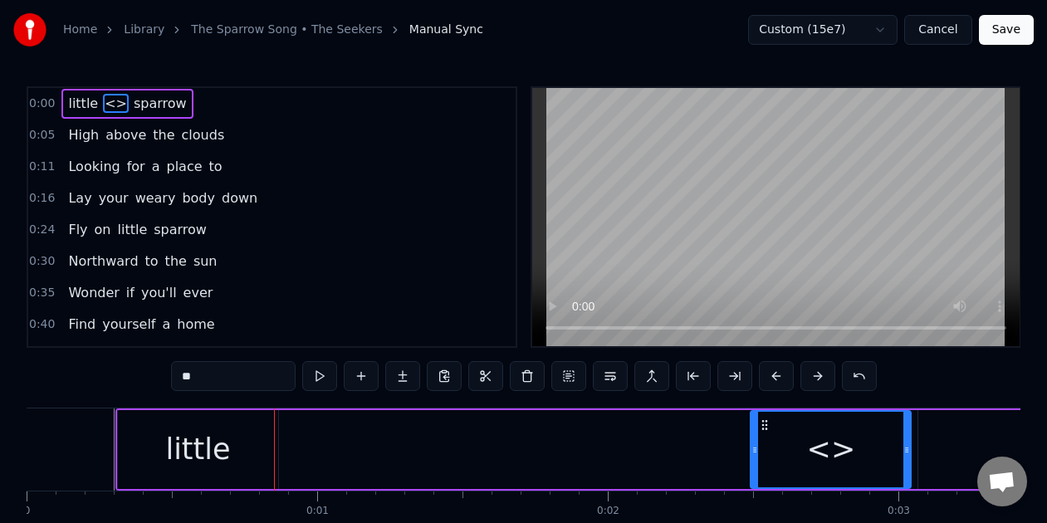
click at [237, 455] on div "little" at bounding box center [198, 449] width 160 height 79
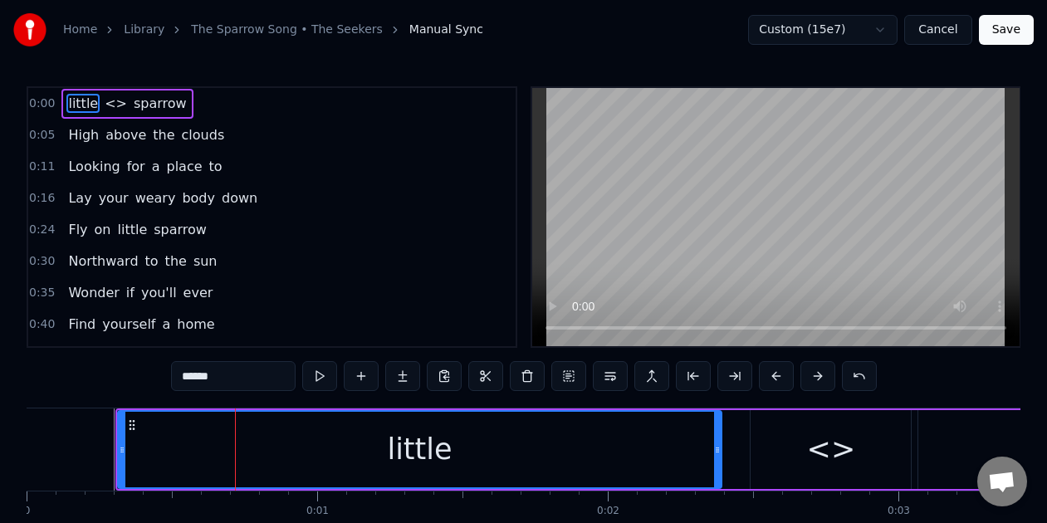
drag, startPoint x: 276, startPoint y: 447, endPoint x: 719, endPoint y: 442, distance: 443.4
click at [719, 443] on icon at bounding box center [717, 449] width 7 height 13
click at [424, 450] on div "little" at bounding box center [419, 450] width 65 height 44
drag, startPoint x: 210, startPoint y: 374, endPoint x: 164, endPoint y: 368, distance: 46.1
click at [165, 369] on div "0:00 little <> sparrow 0:05 High above the clouds 0:11 Looking for a place to 0…" at bounding box center [524, 330] width 994 height 489
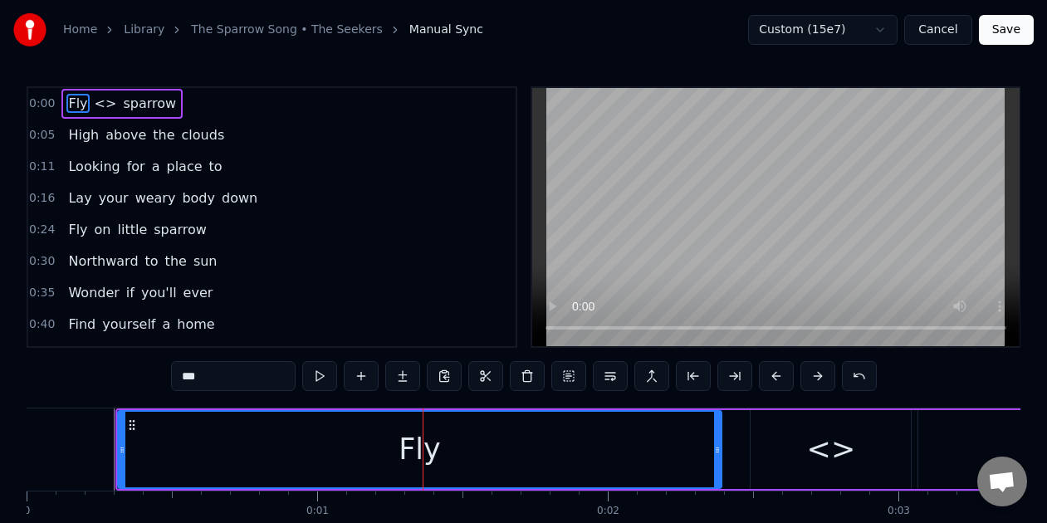
click at [800, 456] on div "<>" at bounding box center [831, 449] width 160 height 79
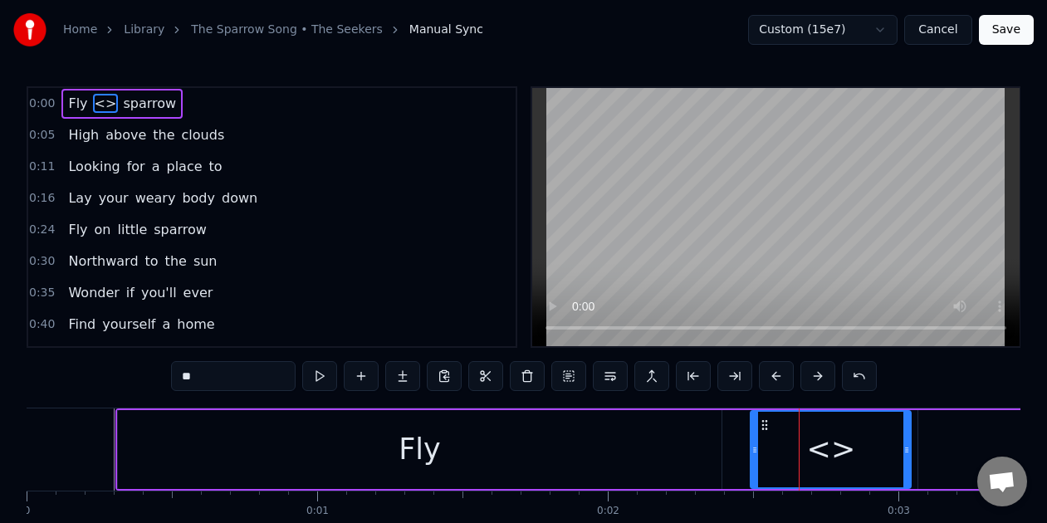
drag, startPoint x: 257, startPoint y: 379, endPoint x: 142, endPoint y: 379, distance: 114.6
click at [135, 383] on div "0:00 Fly <> sparrow 0:05 High above the clouds 0:11 Looking for a place to 0:16…" at bounding box center [524, 330] width 994 height 489
drag, startPoint x: 188, startPoint y: 379, endPoint x: 167, endPoint y: 379, distance: 20.8
click at [167, 379] on div "0:00 Fly Little sparrow 0:05 High above the clouds 0:11 Looking for a place to …" at bounding box center [524, 330] width 994 height 489
click at [232, 368] on input "******" at bounding box center [233, 376] width 125 height 30
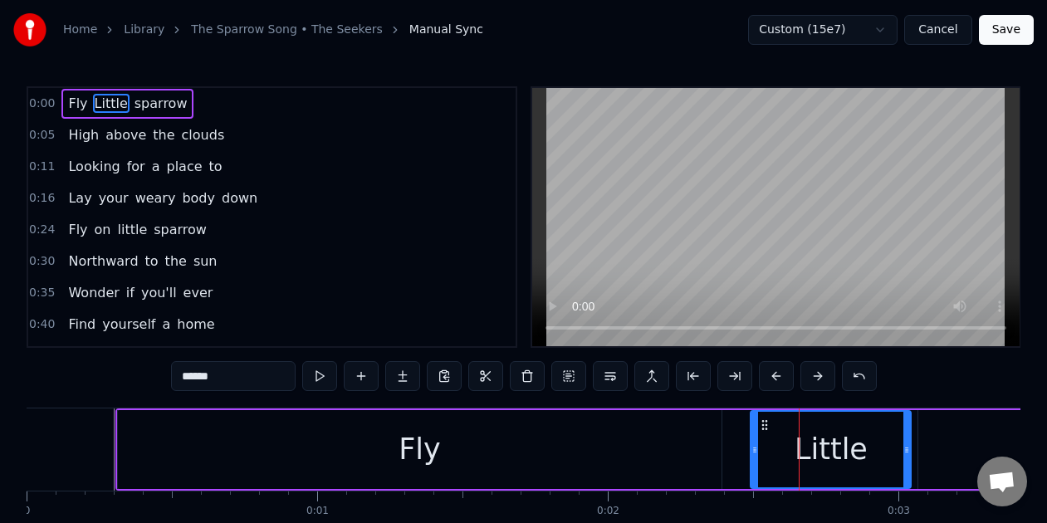
drag, startPoint x: 188, startPoint y: 378, endPoint x: 174, endPoint y: 379, distance: 14.2
click at [174, 379] on input "******" at bounding box center [233, 376] width 125 height 30
type input "******"
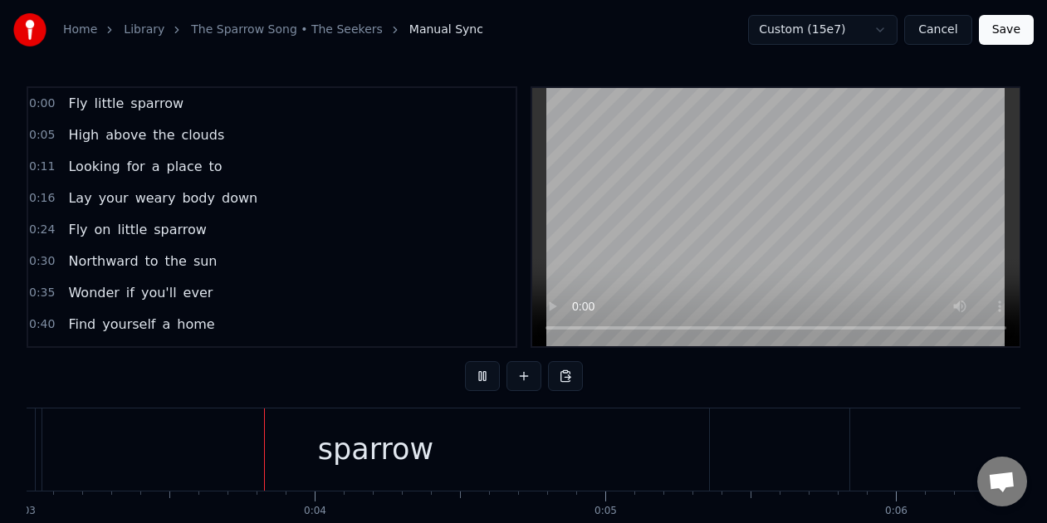
scroll to position [0, 885]
click at [1008, 24] on button "Save" at bounding box center [1006, 30] width 55 height 30
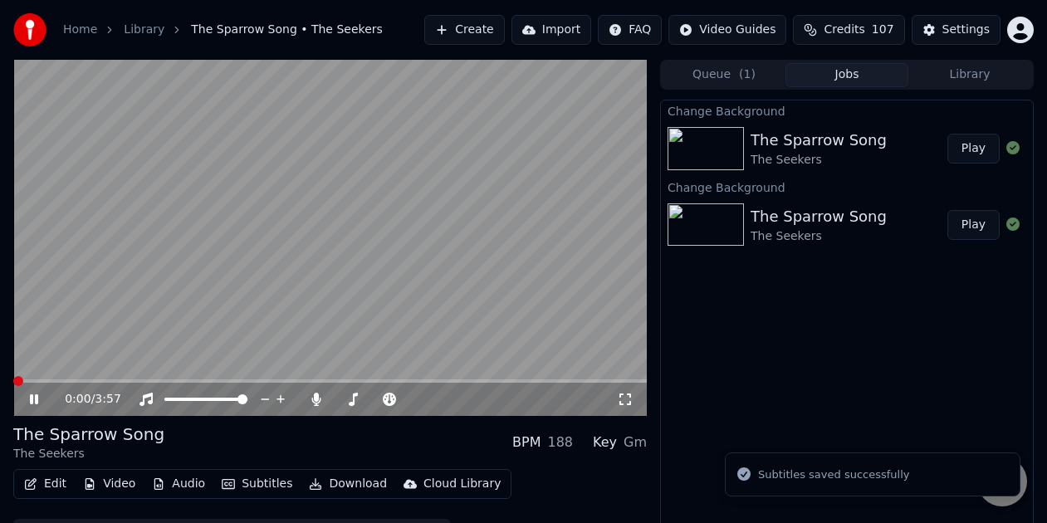
click at [36, 398] on icon at bounding box center [34, 399] width 8 height 10
click at [117, 484] on button "Video" at bounding box center [109, 483] width 66 height 23
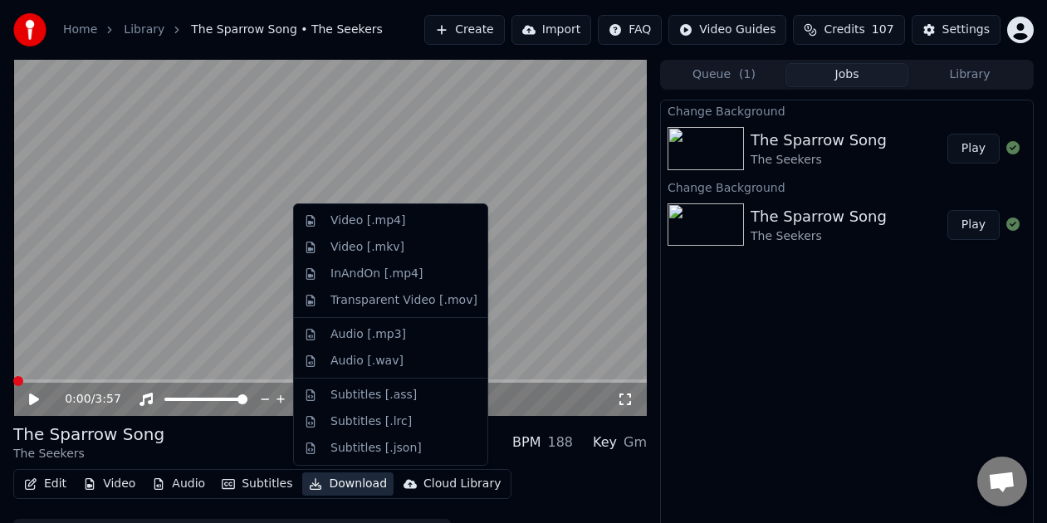
click at [843, 411] on div "Change Background The Sparrow Song The Seekers Play Change Background The Sparr…" at bounding box center [847, 322] width 374 height 445
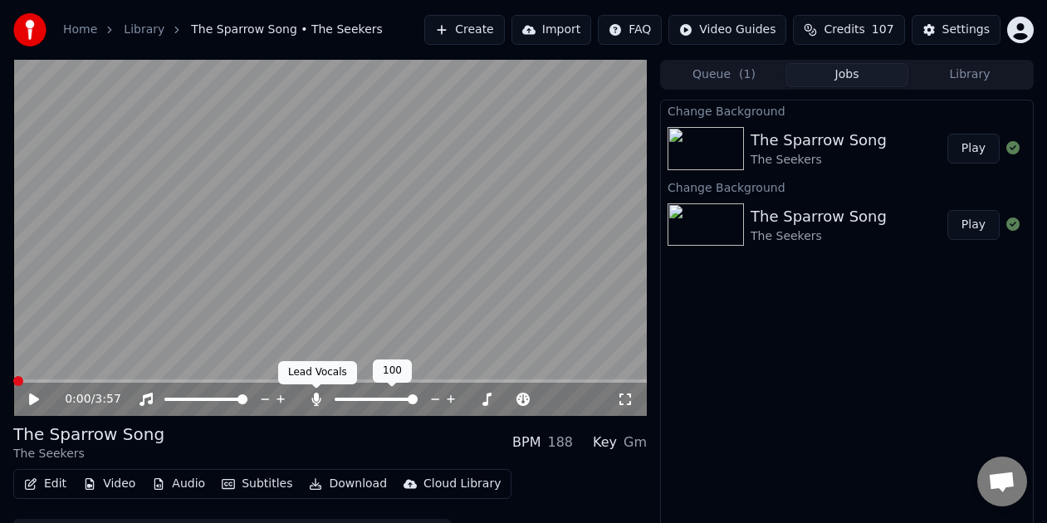
click at [315, 394] on icon at bounding box center [316, 399] width 9 height 13
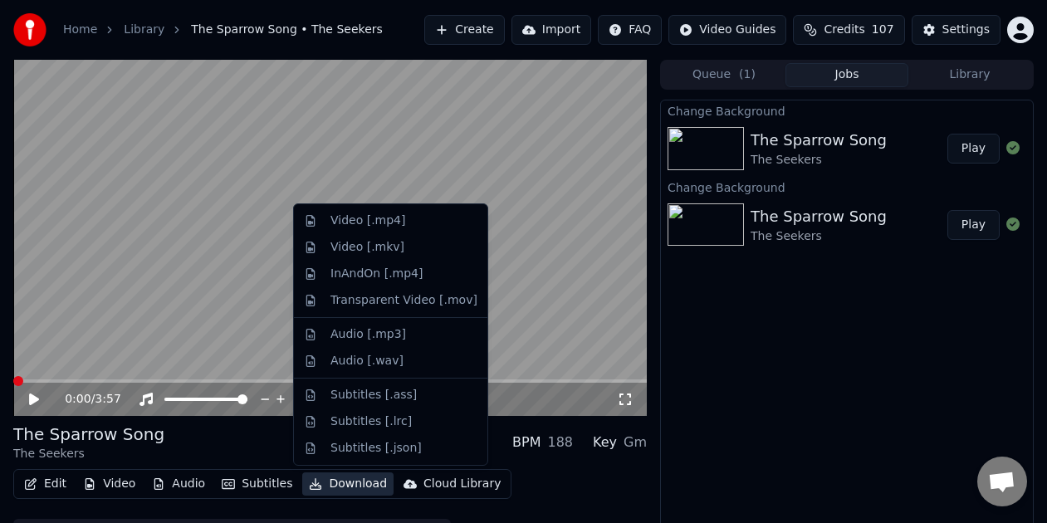
click at [342, 484] on button "Download" at bounding box center [347, 483] width 91 height 23
click at [358, 220] on div "Video [.mp4]" at bounding box center [367, 221] width 75 height 17
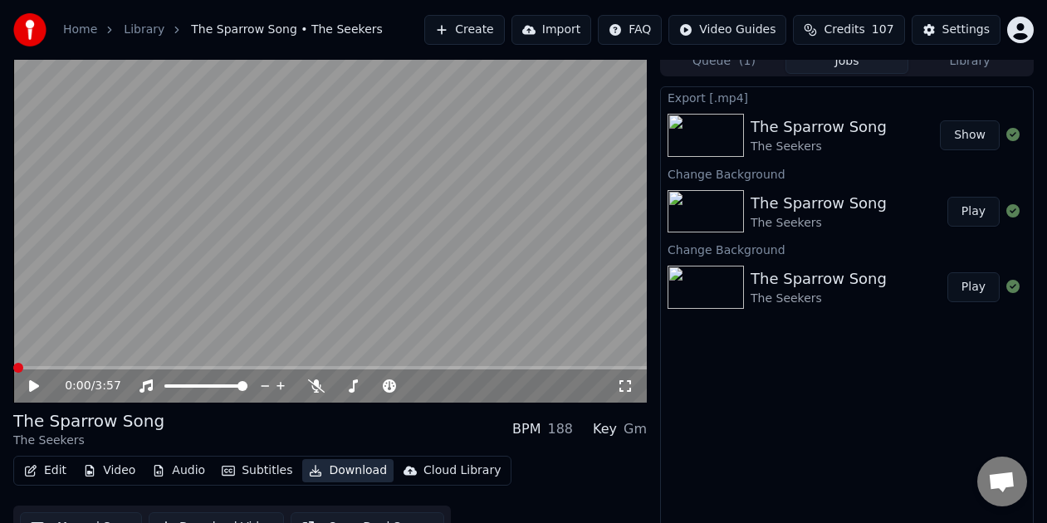
scroll to position [39, 0]
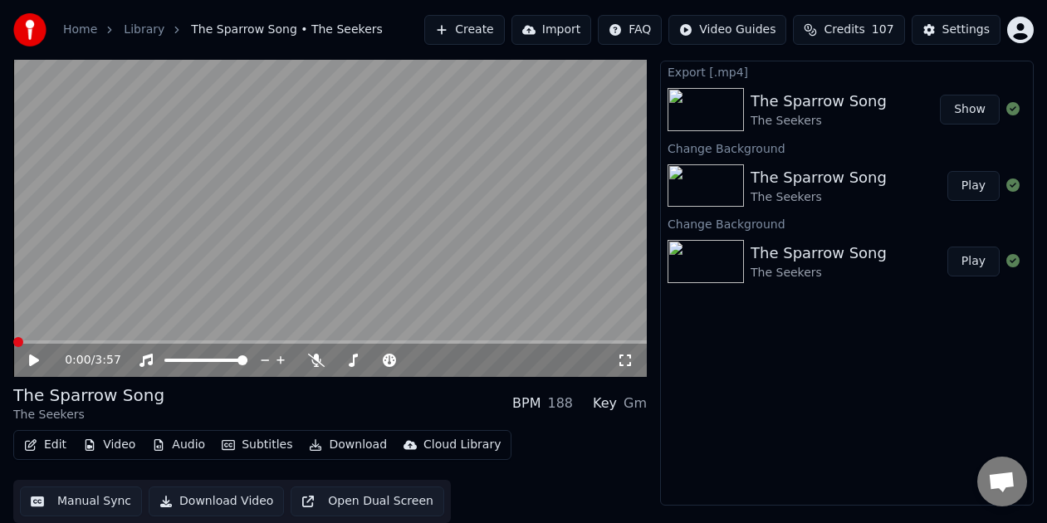
click at [107, 498] on button "Manual Sync" at bounding box center [81, 502] width 122 height 30
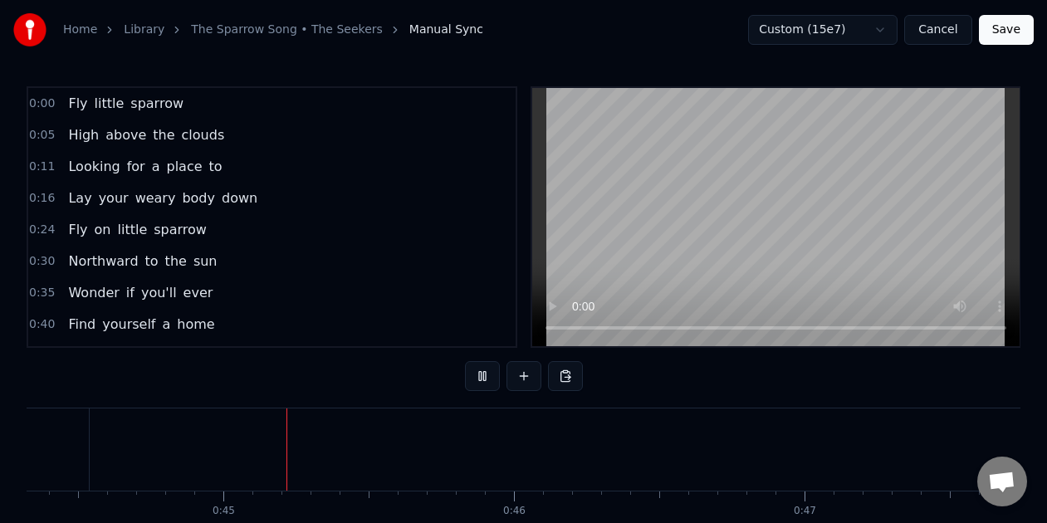
scroll to position [0, 12939]
click at [1000, 27] on button "Save" at bounding box center [1006, 30] width 55 height 30
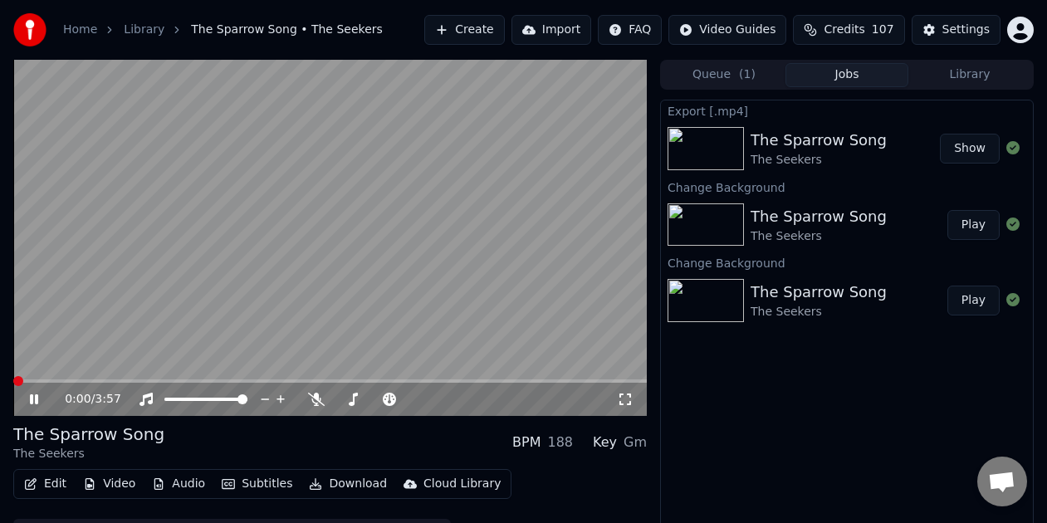
click at [38, 400] on icon at bounding box center [46, 399] width 38 height 13
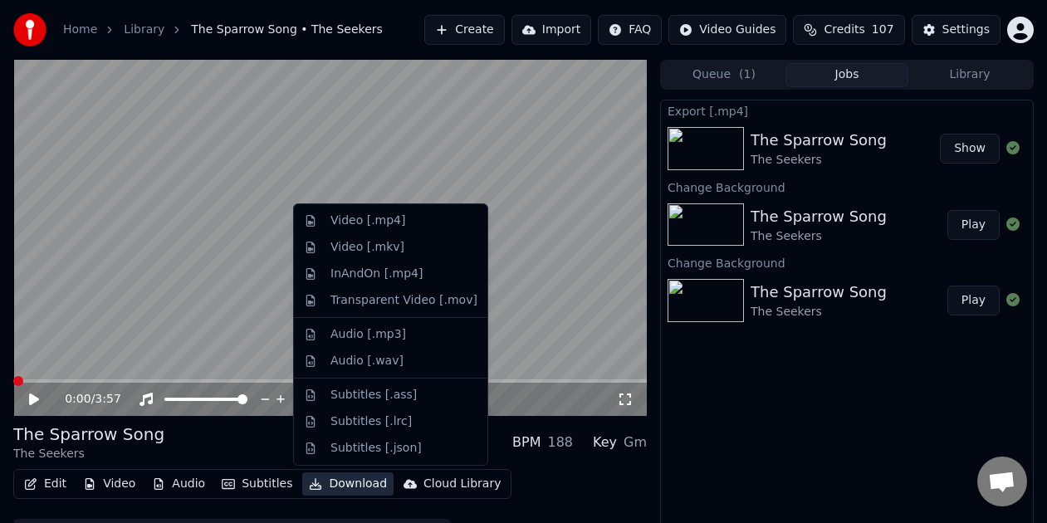
click at [336, 476] on button "Download" at bounding box center [347, 483] width 91 height 23
click at [363, 227] on div "Video [.mp4]" at bounding box center [367, 221] width 75 height 17
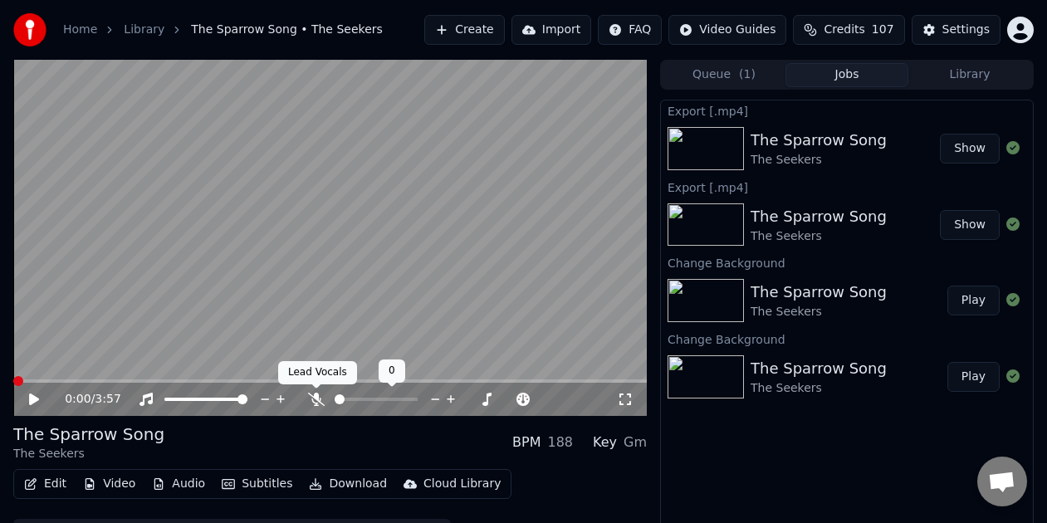
click at [315, 399] on icon at bounding box center [316, 399] width 17 height 13
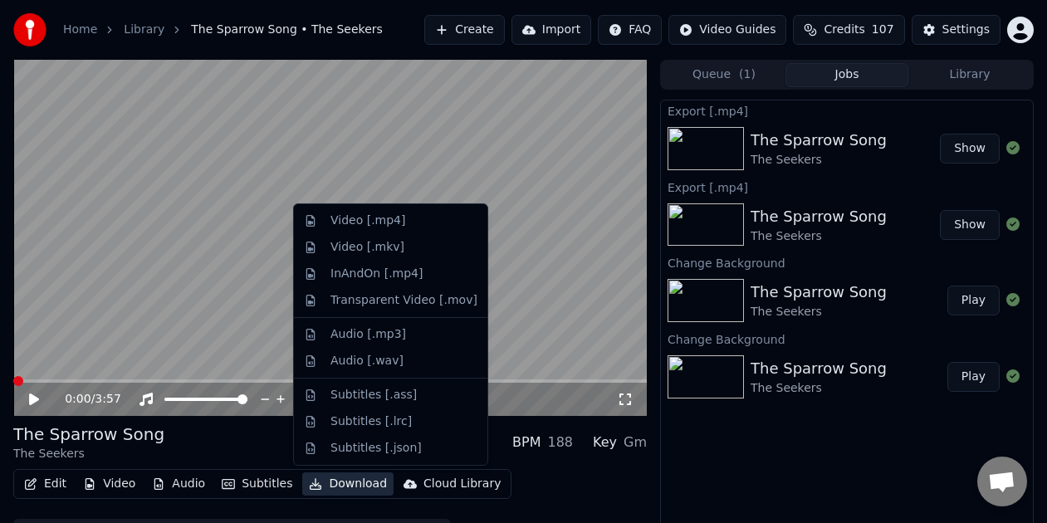
click at [341, 485] on button "Download" at bounding box center [347, 483] width 91 height 23
click at [348, 225] on div "Video [.mp4]" at bounding box center [367, 221] width 75 height 17
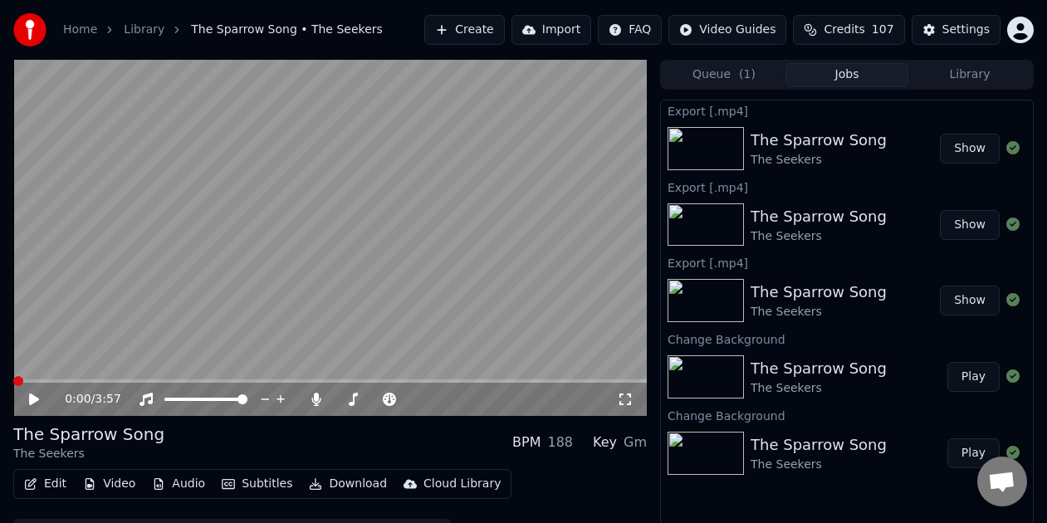
click at [143, 31] on link "Library" at bounding box center [144, 30] width 41 height 17
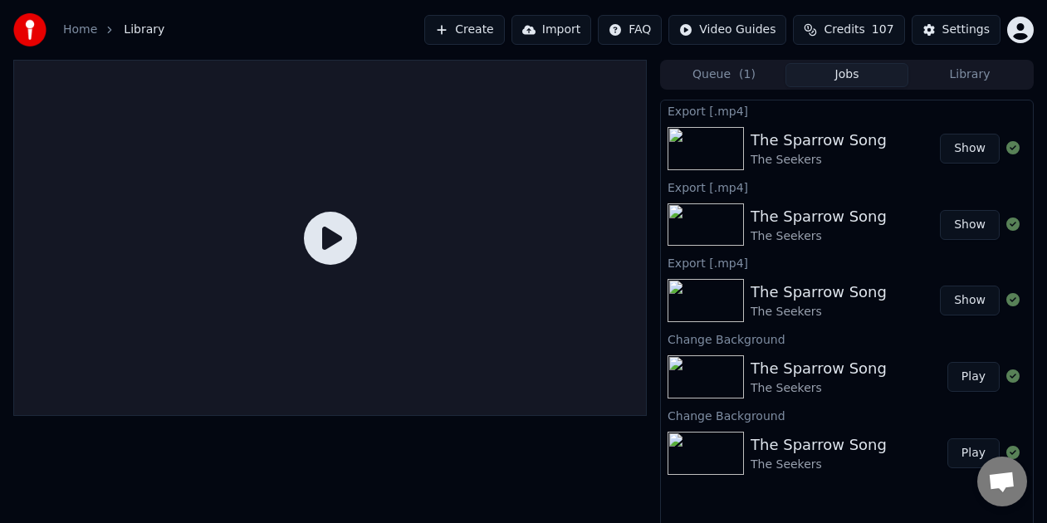
click at [145, 30] on span "Library" at bounding box center [144, 30] width 41 height 17
click at [87, 28] on link "Home" at bounding box center [80, 30] width 34 height 17
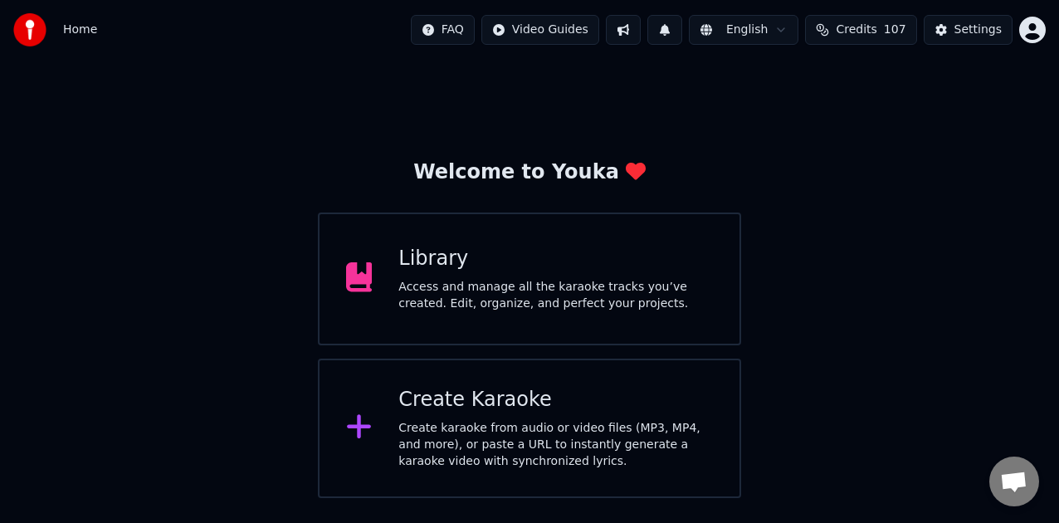
click at [478, 295] on div "Access and manage all the karaoke tracks you’ve created. Edit, organize, and pe…" at bounding box center [555, 295] width 315 height 33
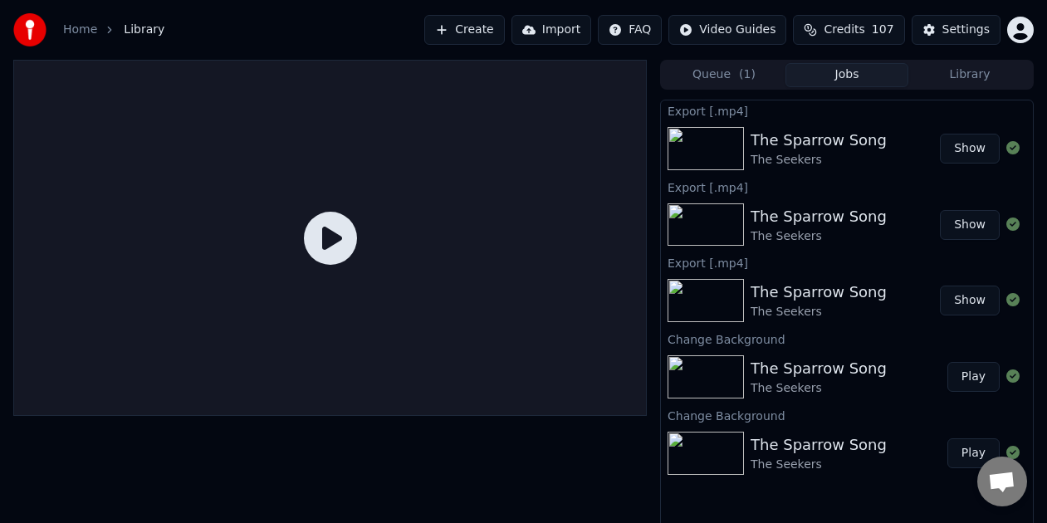
click at [80, 26] on link "Home" at bounding box center [80, 30] width 34 height 17
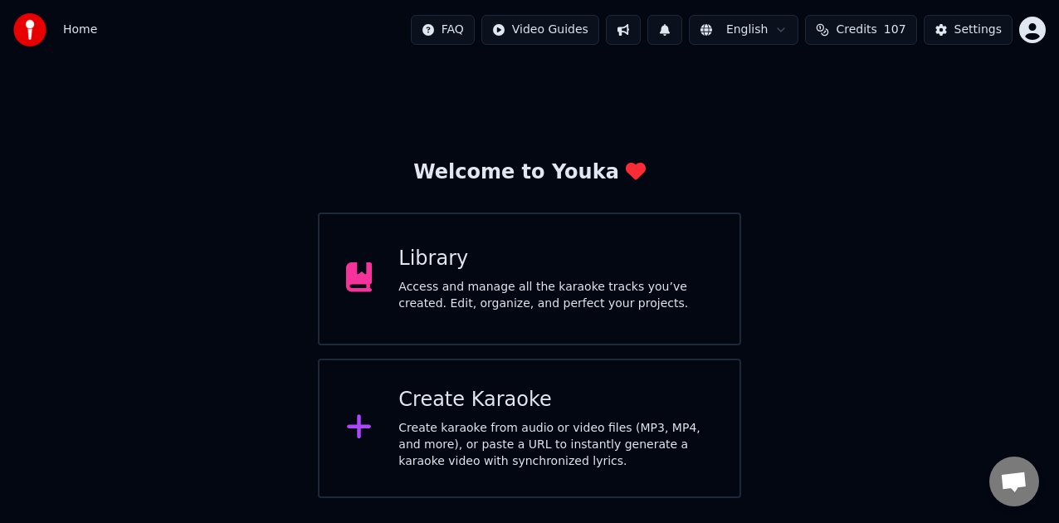
click at [458, 276] on div "Library Access and manage all the karaoke tracks you’ve created. Edit, organize…" at bounding box center [555, 279] width 315 height 66
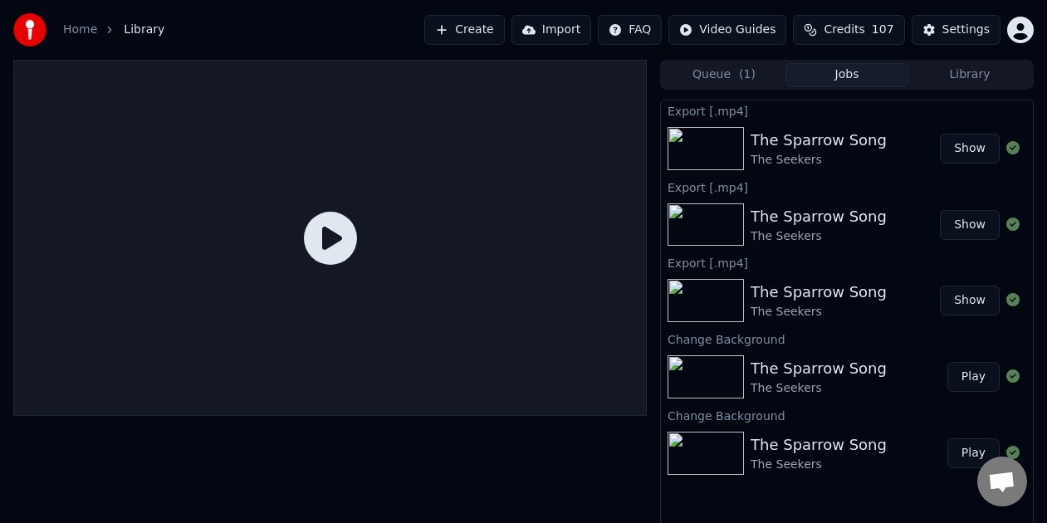
click at [970, 69] on button "Library" at bounding box center [969, 75] width 123 height 24
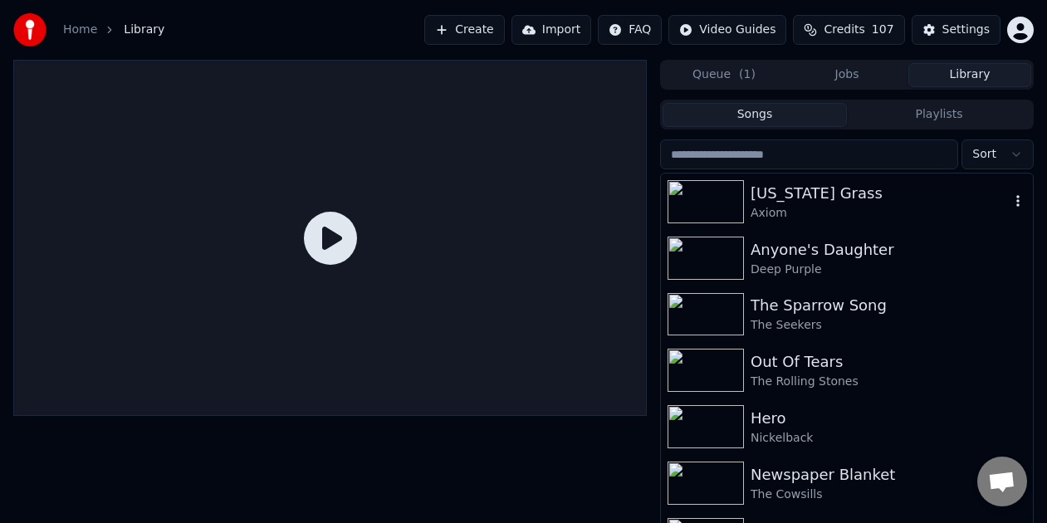
click at [785, 191] on div "[US_STATE] Grass" at bounding box center [880, 193] width 259 height 23
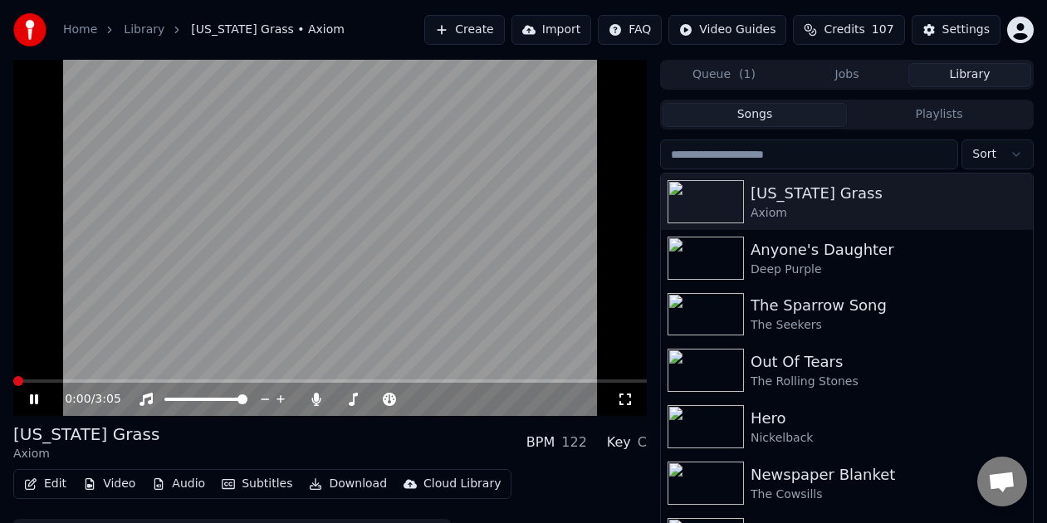
click at [32, 398] on icon at bounding box center [34, 399] width 8 height 10
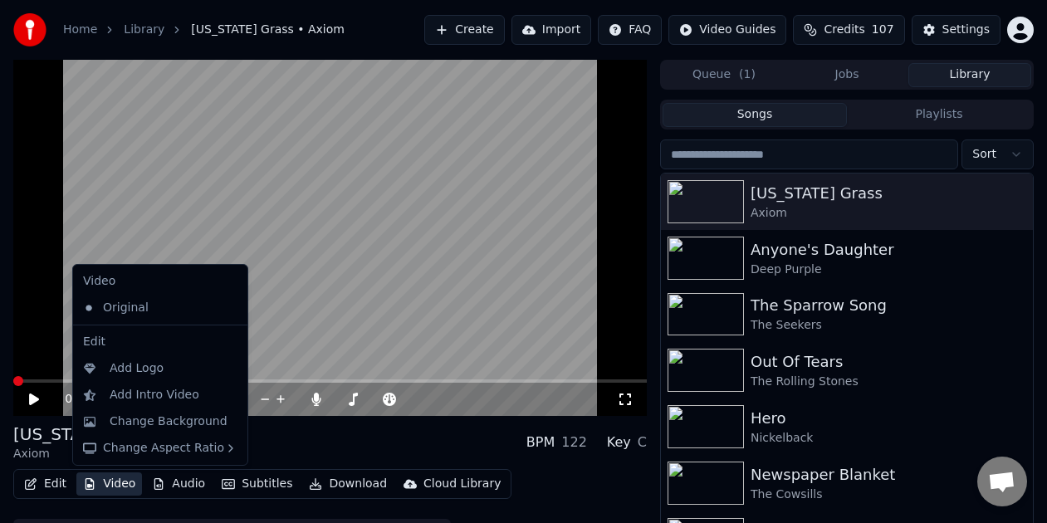
click at [119, 484] on button "Video" at bounding box center [109, 483] width 66 height 23
click at [134, 418] on div "Change Background" at bounding box center [169, 421] width 118 height 17
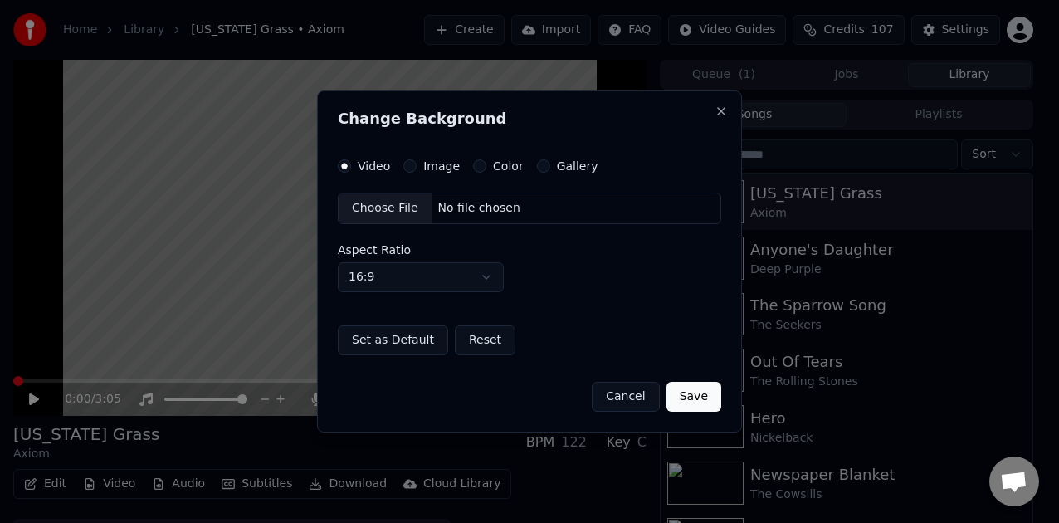
click at [476, 168] on button "Color" at bounding box center [479, 165] width 13 height 13
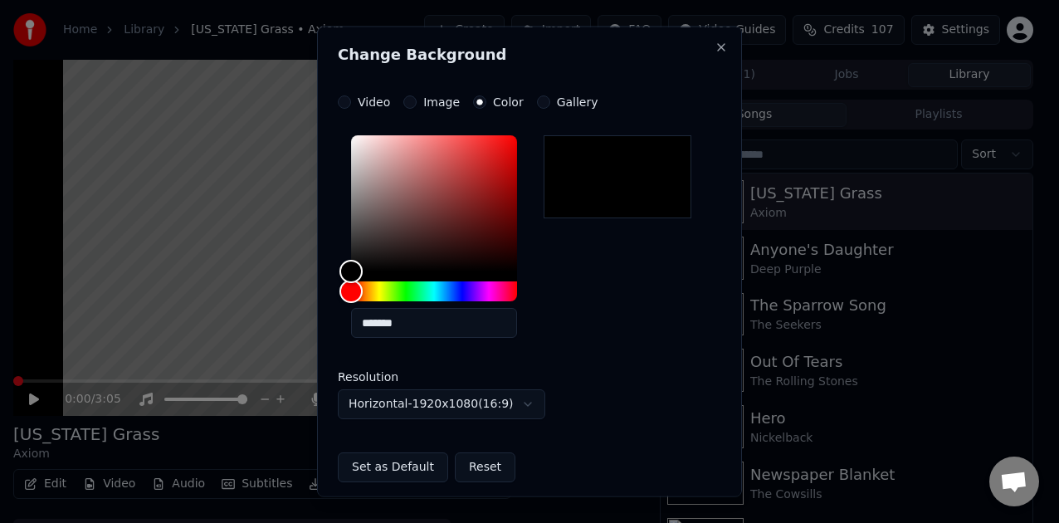
click at [368, 472] on button "Set as Default" at bounding box center [393, 467] width 110 height 30
click at [715, 50] on button "Close" at bounding box center [721, 47] width 13 height 13
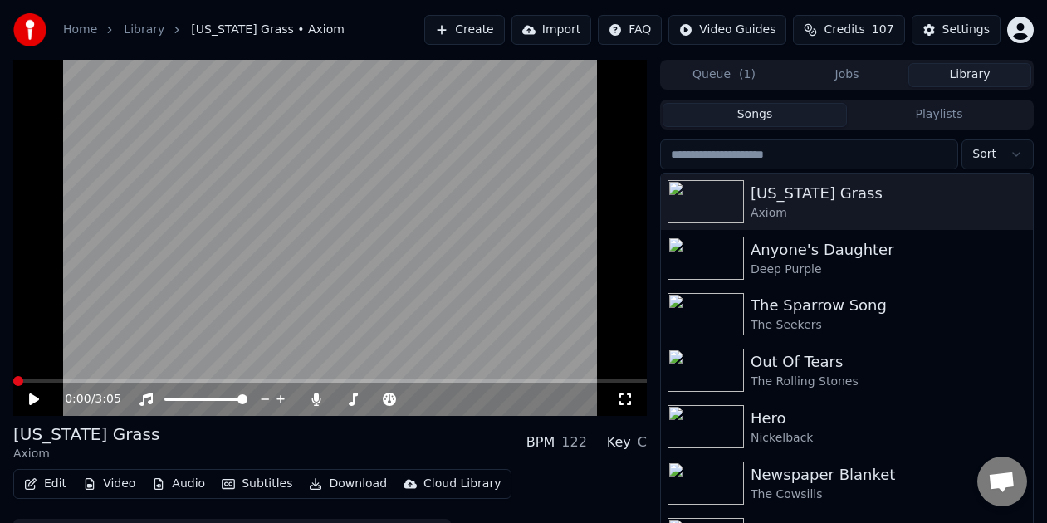
click at [112, 379] on div "0:00 / 3:05" at bounding box center [329, 238] width 633 height 356
click at [38, 403] on icon at bounding box center [46, 399] width 38 height 13
click at [57, 382] on span at bounding box center [62, 381] width 10 height 10
click at [13, 381] on span at bounding box center [329, 380] width 633 height 3
click at [113, 482] on button "Video" at bounding box center [109, 483] width 66 height 23
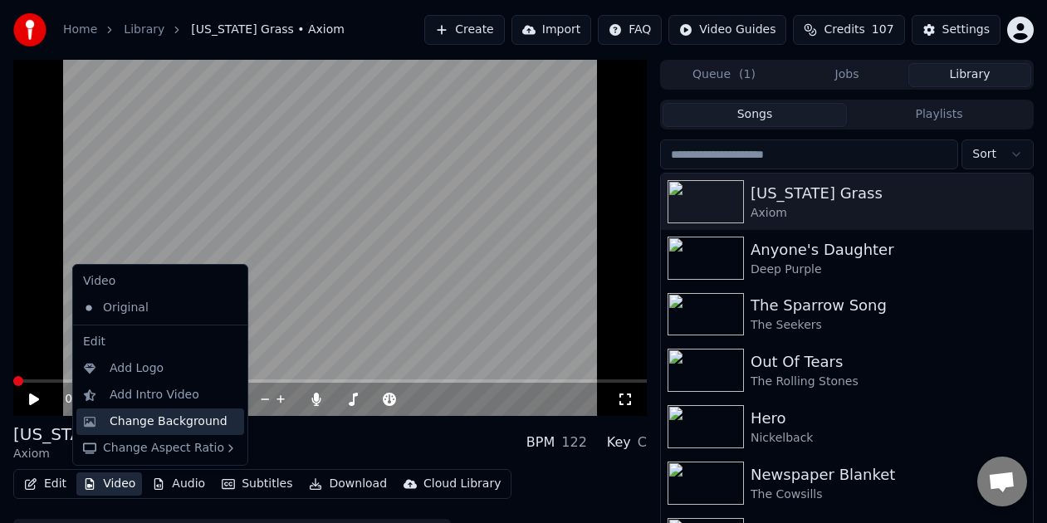
click at [139, 423] on div "Change Background" at bounding box center [169, 421] width 118 height 17
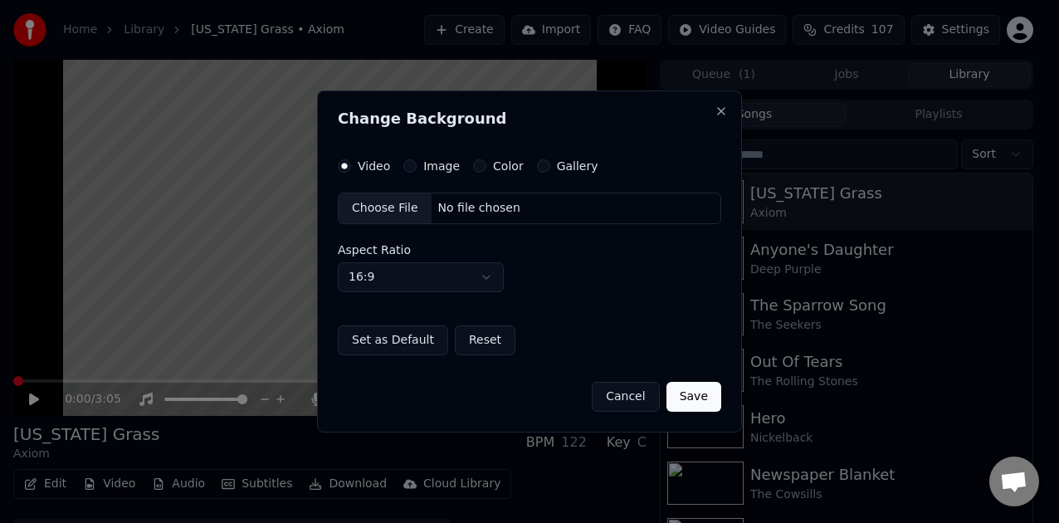
click at [479, 166] on button "Color" at bounding box center [479, 165] width 13 height 13
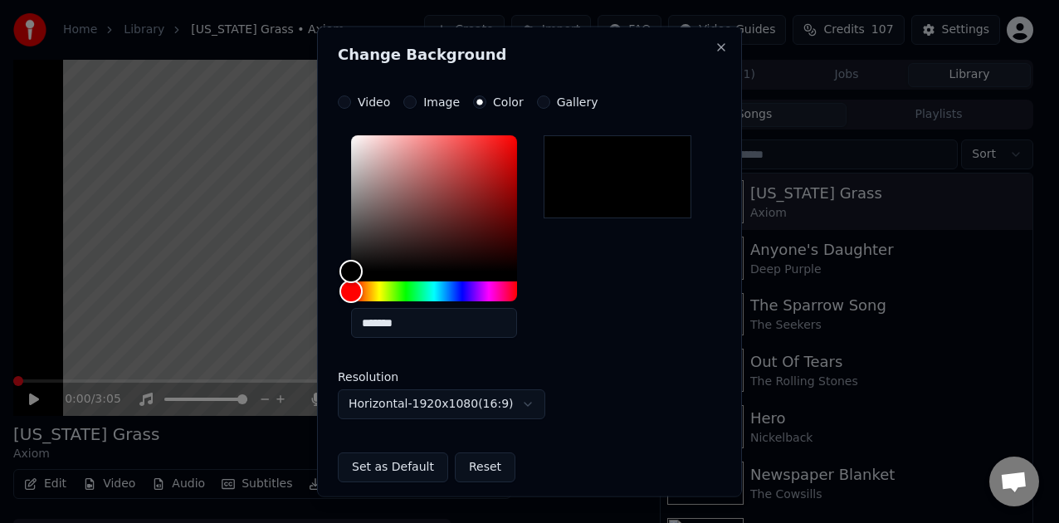
click at [403, 467] on button "Set as Default" at bounding box center [393, 467] width 110 height 30
click at [715, 48] on button "Close" at bounding box center [721, 47] width 13 height 13
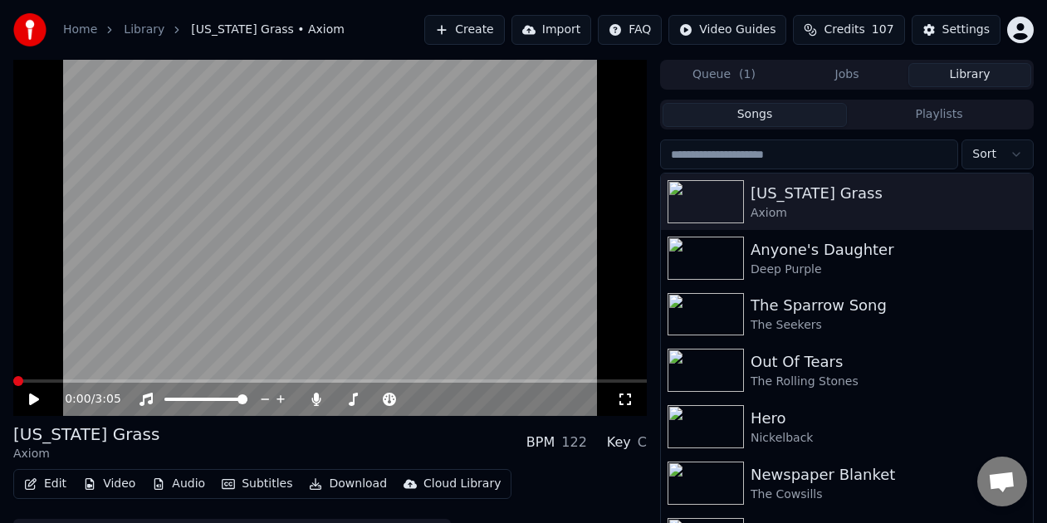
click at [13, 431] on div "[US_STATE] Grass" at bounding box center [86, 434] width 146 height 23
click at [119, 485] on button "Video" at bounding box center [109, 483] width 66 height 23
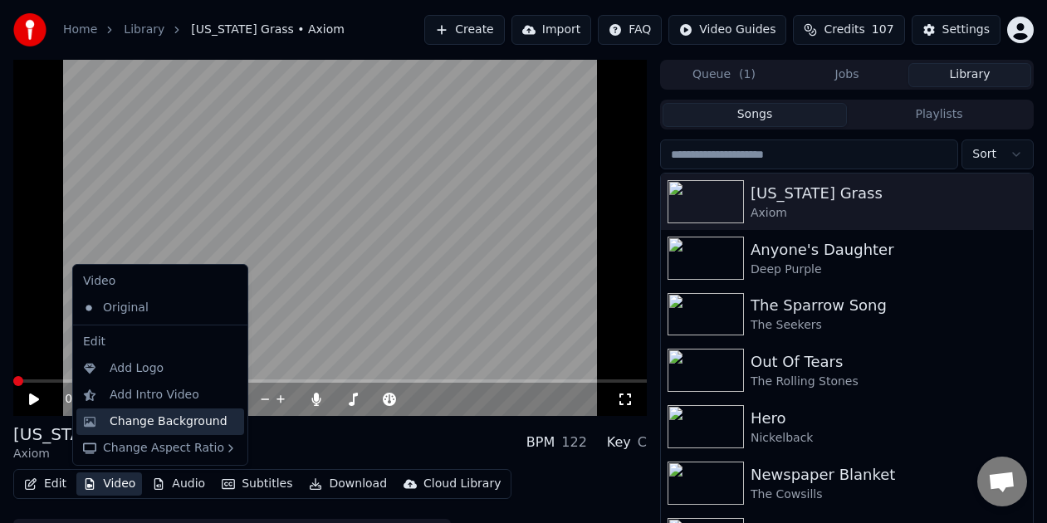
click at [140, 421] on div "Change Background" at bounding box center [169, 421] width 118 height 17
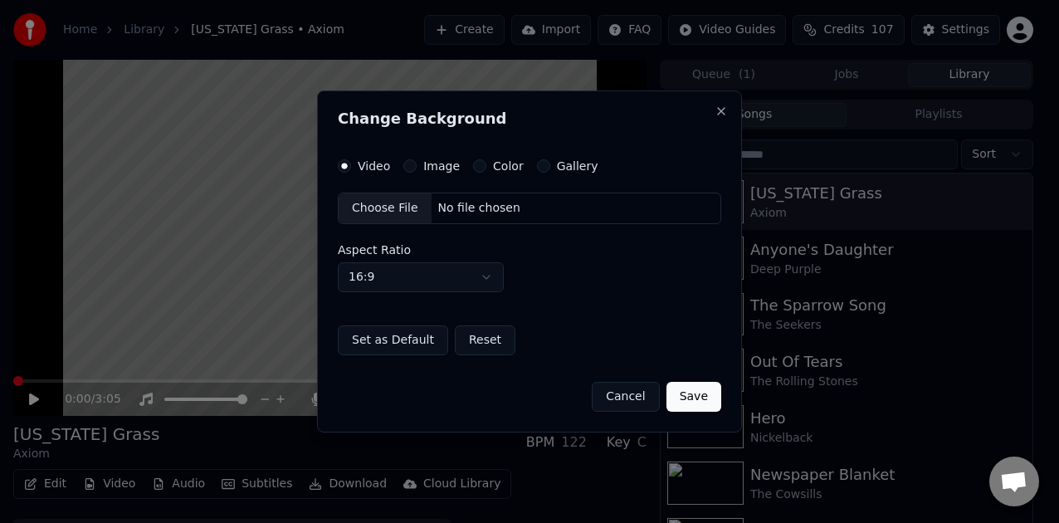
click at [477, 165] on button "Color" at bounding box center [479, 165] width 13 height 13
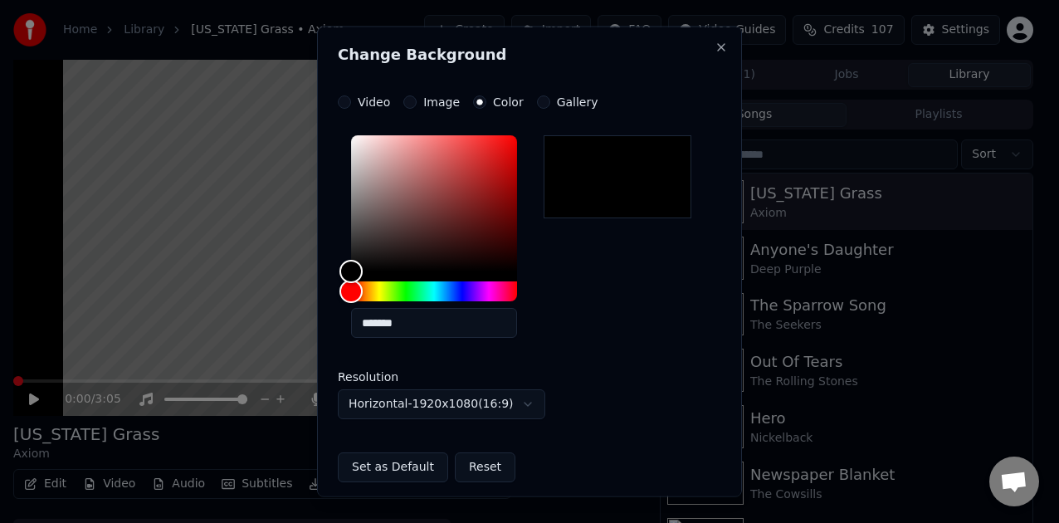
click at [390, 468] on button "Set as Default" at bounding box center [393, 467] width 110 height 30
click at [435, 468] on div "Saved Reset" at bounding box center [530, 467] width 384 height 30
click at [395, 467] on button "Set as Default" at bounding box center [393, 467] width 110 height 30
click at [390, 464] on button "Set as Default" at bounding box center [393, 467] width 110 height 30
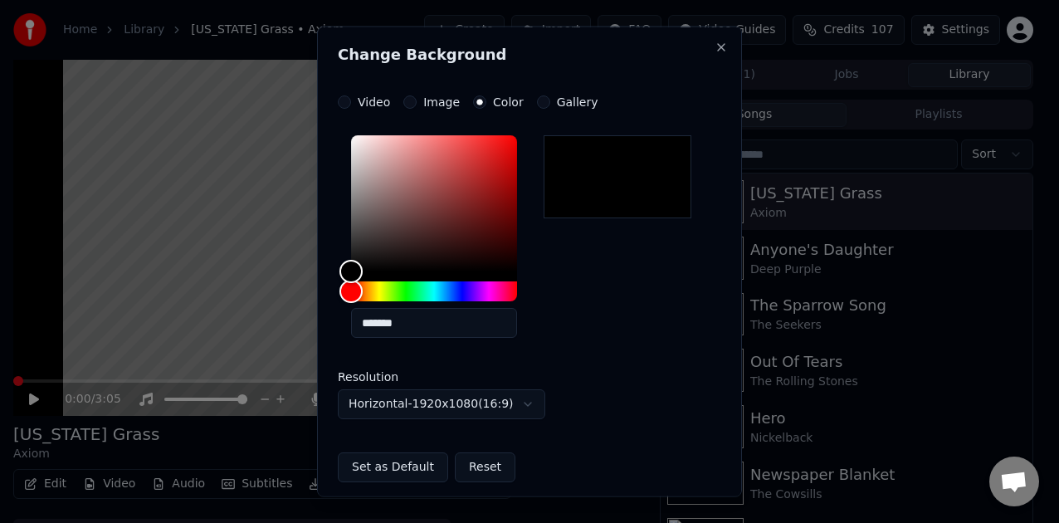
click at [390, 463] on button "Set as Default" at bounding box center [393, 467] width 110 height 30
click at [715, 50] on button "Close" at bounding box center [721, 47] width 13 height 13
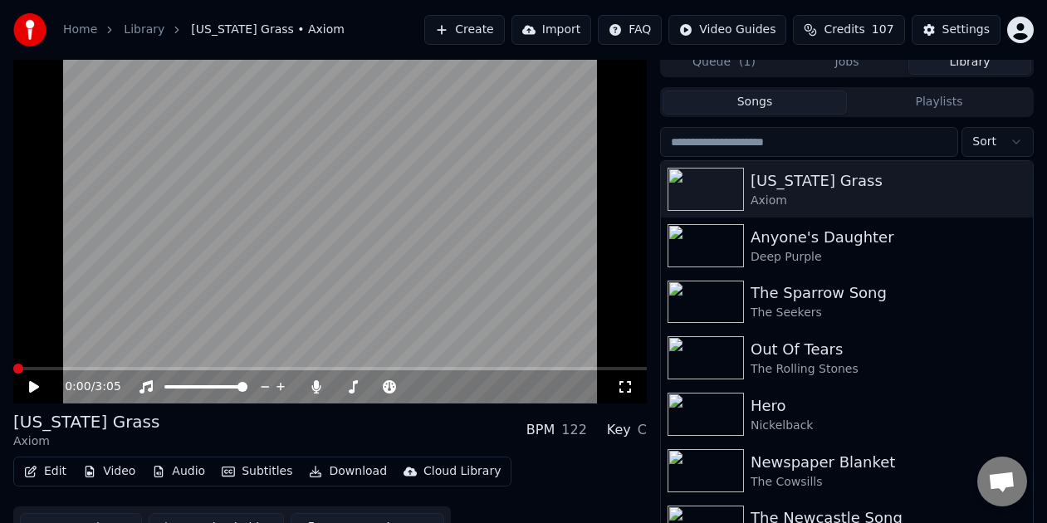
scroll to position [29, 0]
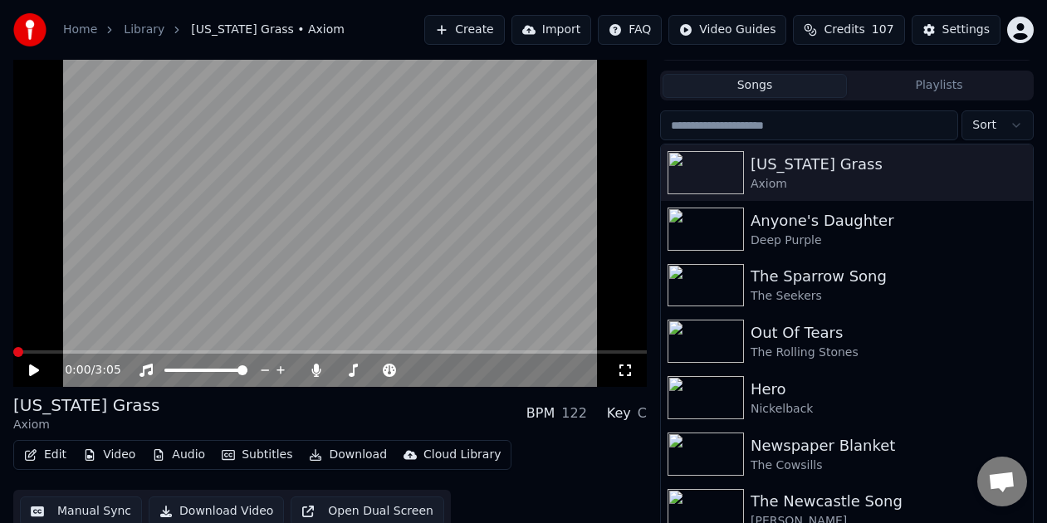
click at [153, 28] on link "Library" at bounding box center [144, 30] width 41 height 17
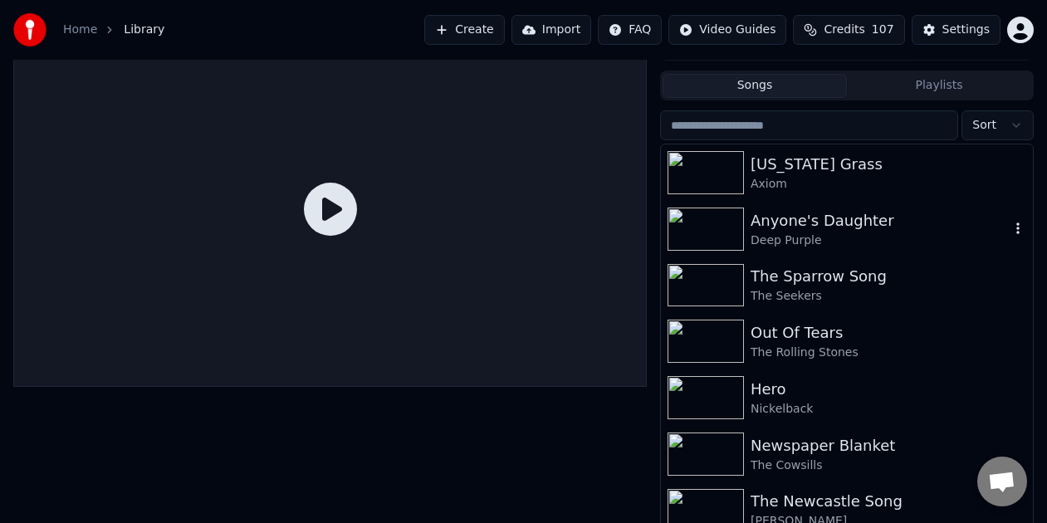
click at [794, 224] on div "Anyone's Daughter" at bounding box center [880, 220] width 259 height 23
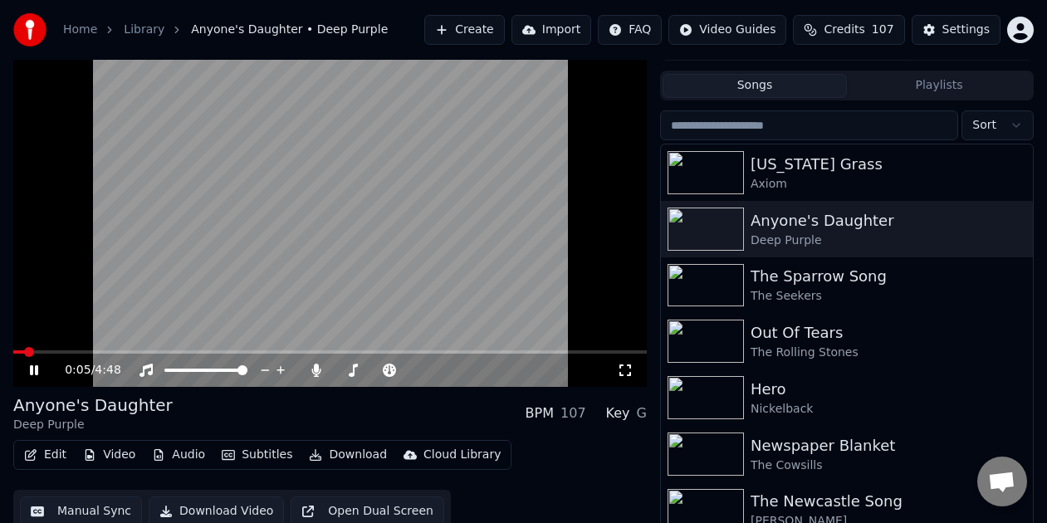
click at [37, 370] on icon at bounding box center [34, 370] width 8 height 10
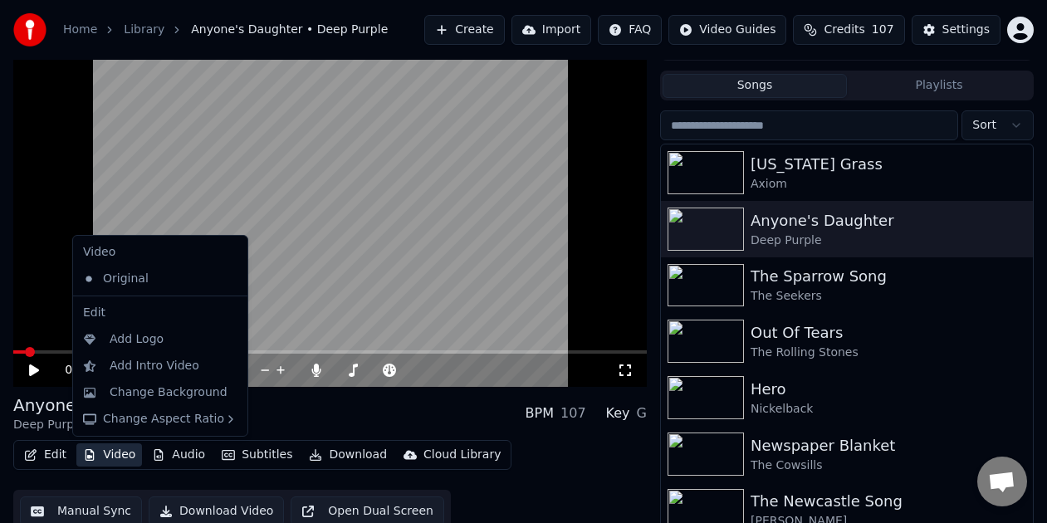
click at [108, 452] on button "Video" at bounding box center [109, 454] width 66 height 23
click at [140, 389] on div "Change Background" at bounding box center [169, 392] width 118 height 17
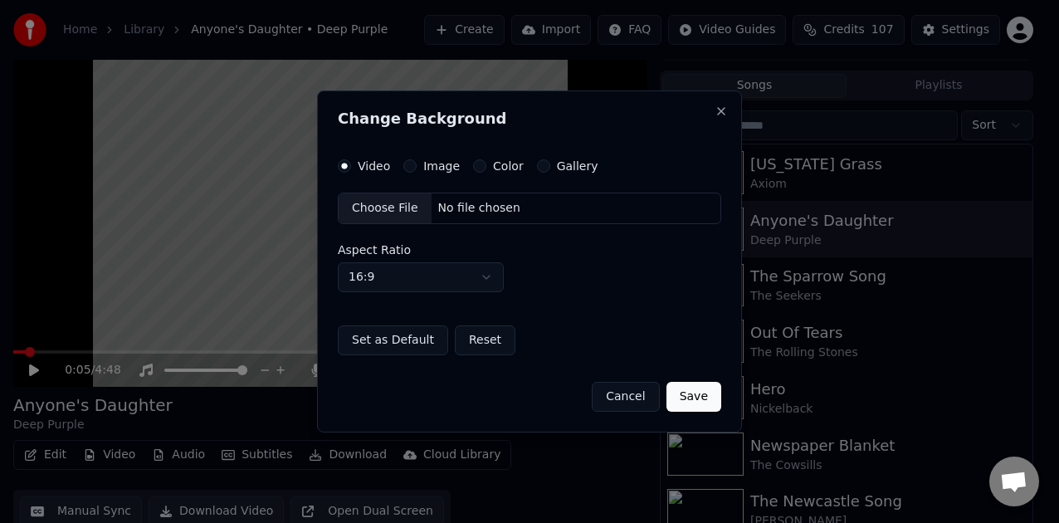
click at [481, 170] on button "Color" at bounding box center [479, 165] width 13 height 13
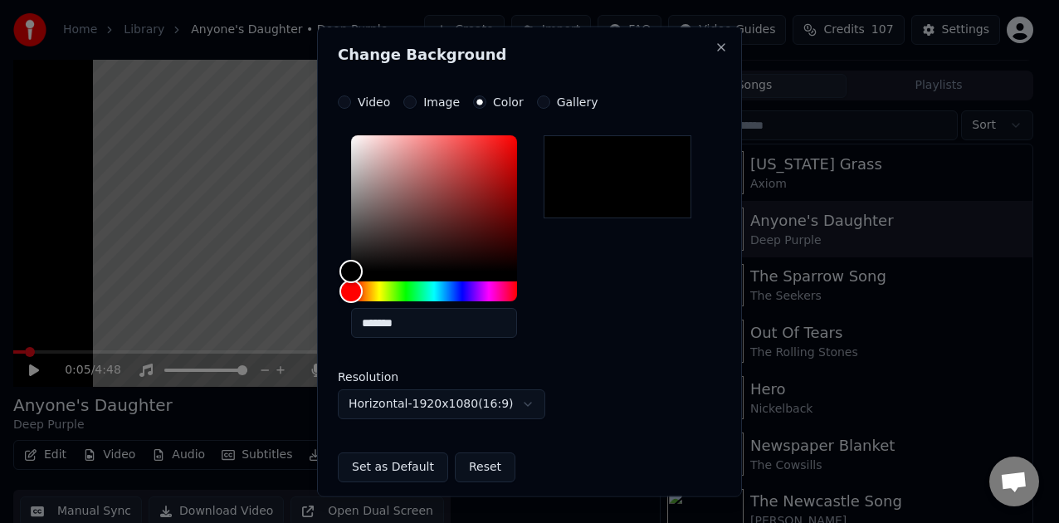
click at [386, 467] on button "Set as Default" at bounding box center [393, 467] width 110 height 30
click at [715, 46] on button "Close" at bounding box center [721, 47] width 13 height 13
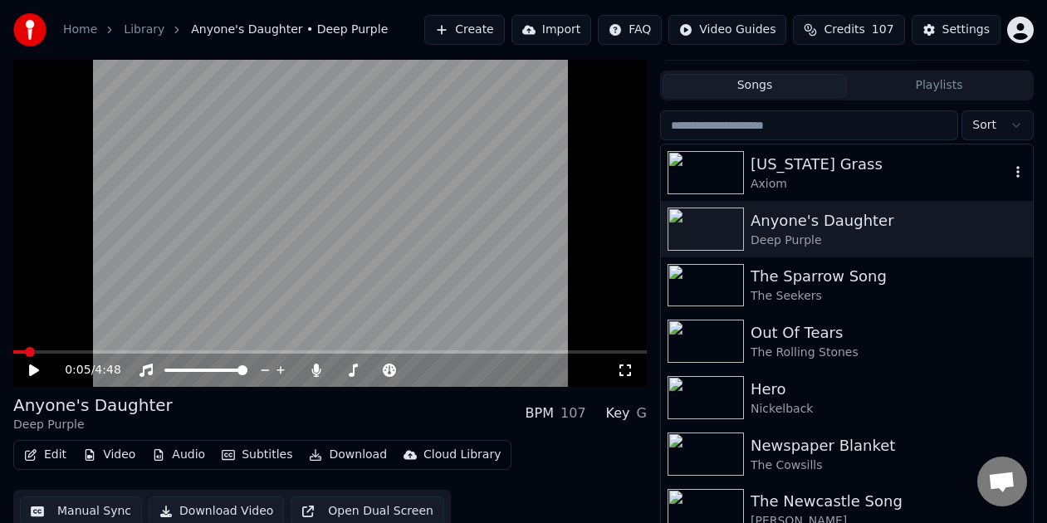
click at [937, 178] on div "Axiom" at bounding box center [880, 184] width 259 height 17
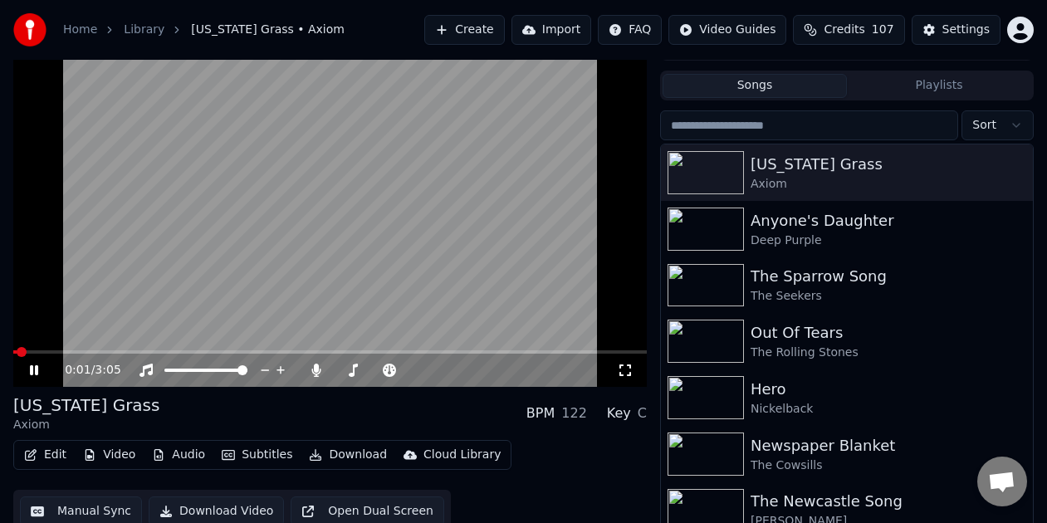
click at [31, 370] on icon at bounding box center [34, 370] width 8 height 10
click at [780, 236] on div "Deep Purple" at bounding box center [880, 240] width 259 height 17
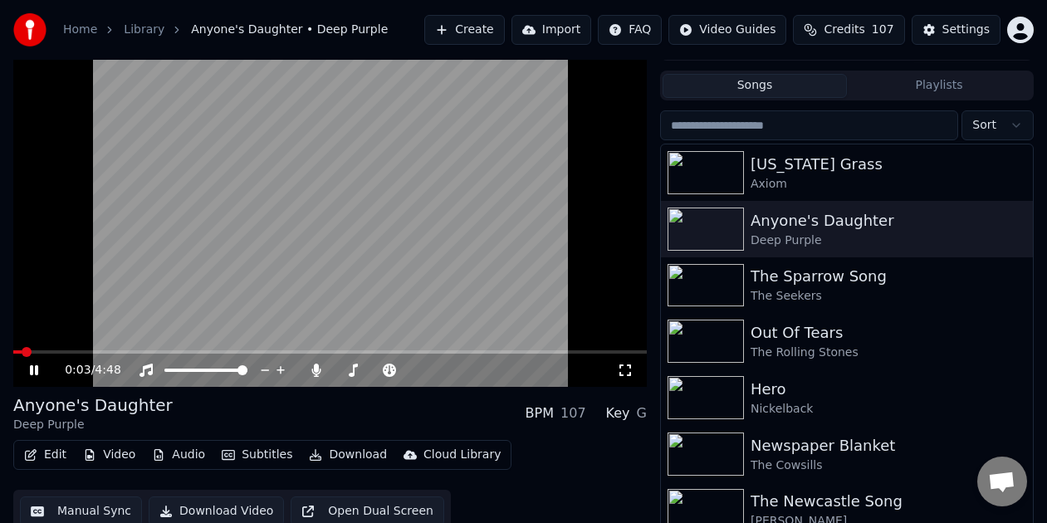
click at [33, 367] on icon at bounding box center [46, 370] width 38 height 13
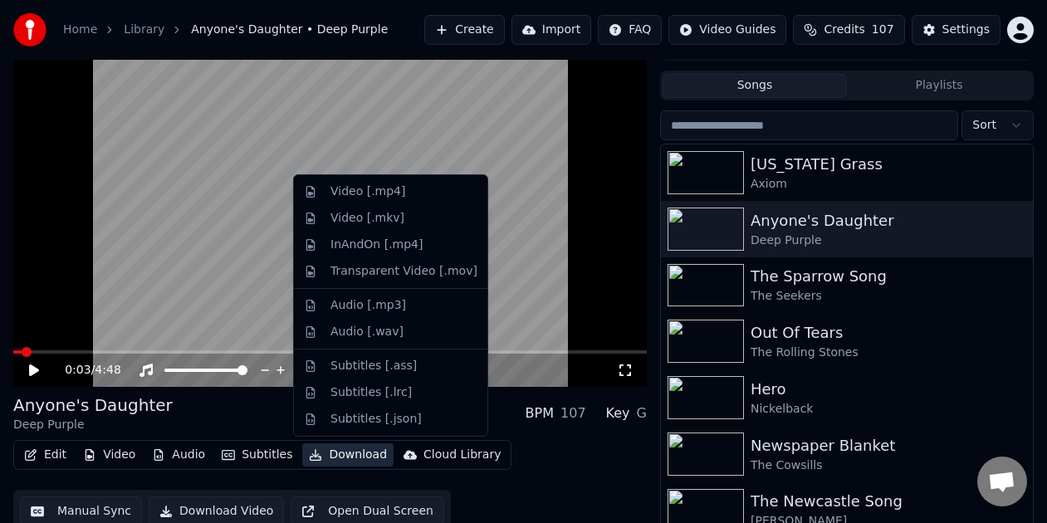
click at [338, 452] on button "Download" at bounding box center [347, 454] width 91 height 23
click at [370, 198] on div "Video [.mp4]" at bounding box center [367, 191] width 75 height 17
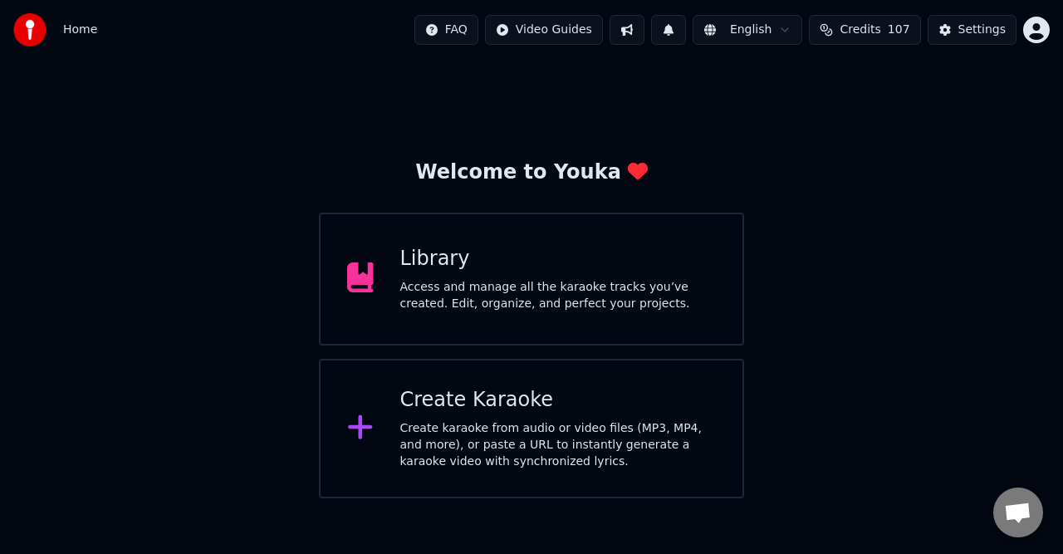
click at [562, 303] on div "Access and manage all the karaoke tracks you’ve created. Edit, organize, and pe…" at bounding box center [558, 295] width 316 height 33
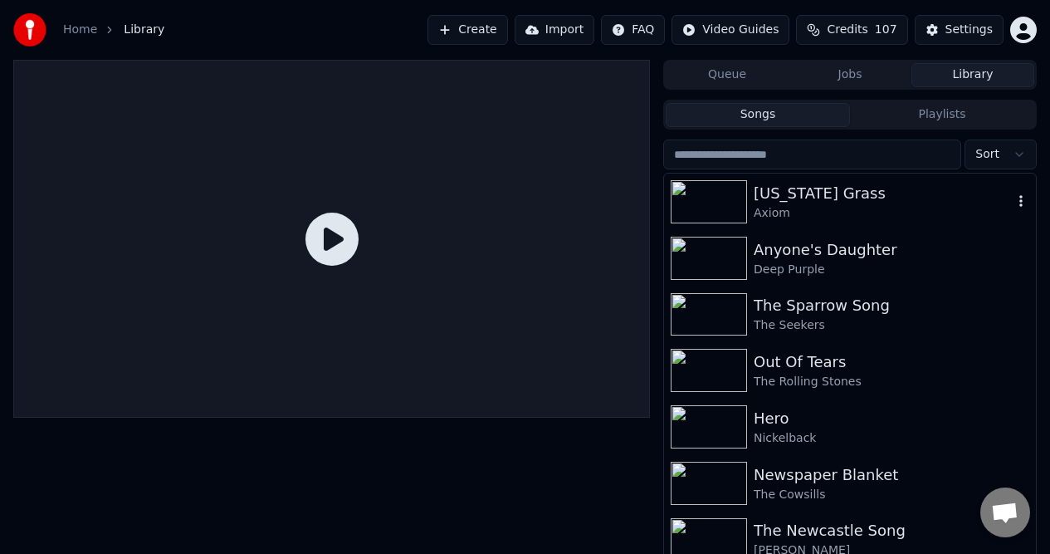
click at [716, 198] on img at bounding box center [709, 201] width 76 height 43
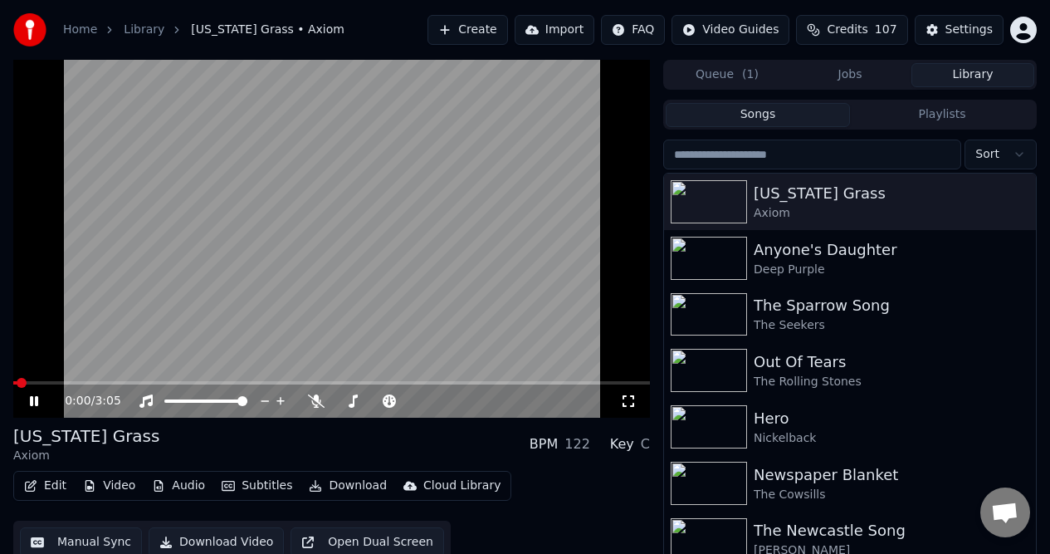
click at [32, 399] on icon at bounding box center [34, 401] width 8 height 10
click at [111, 485] on button "Video" at bounding box center [109, 485] width 66 height 23
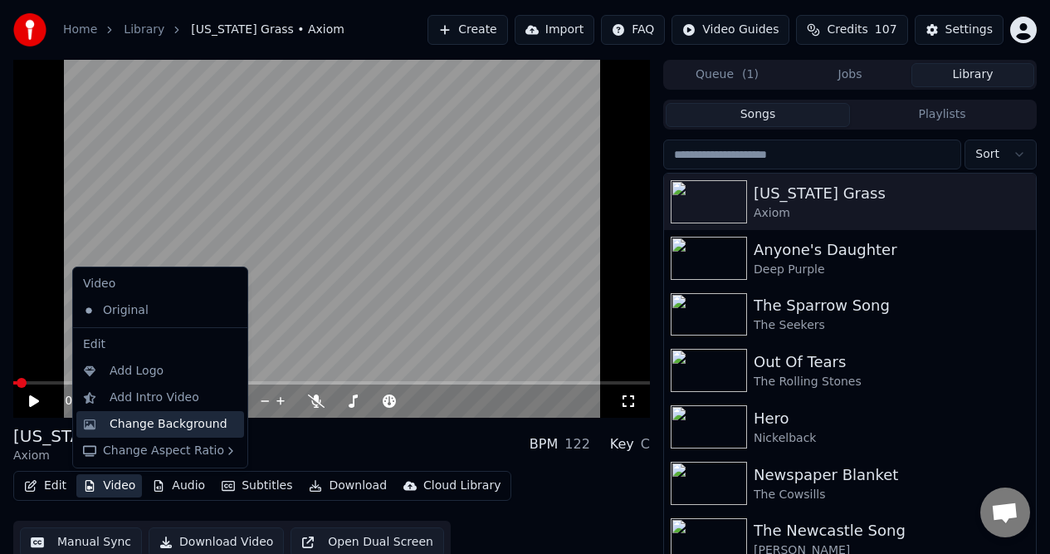
click at [177, 428] on div "Change Background" at bounding box center [169, 424] width 118 height 17
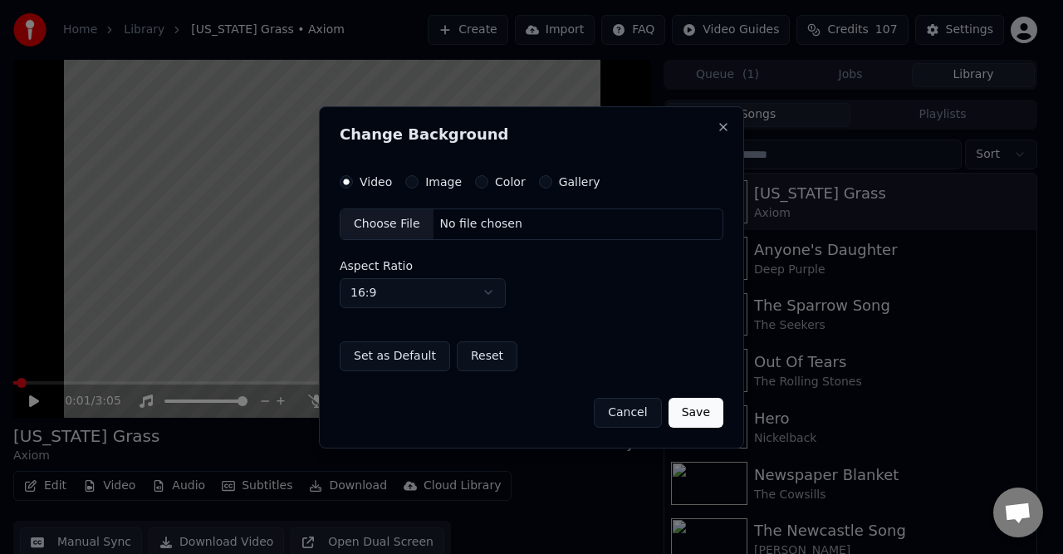
click at [478, 183] on button "Color" at bounding box center [481, 181] width 13 height 13
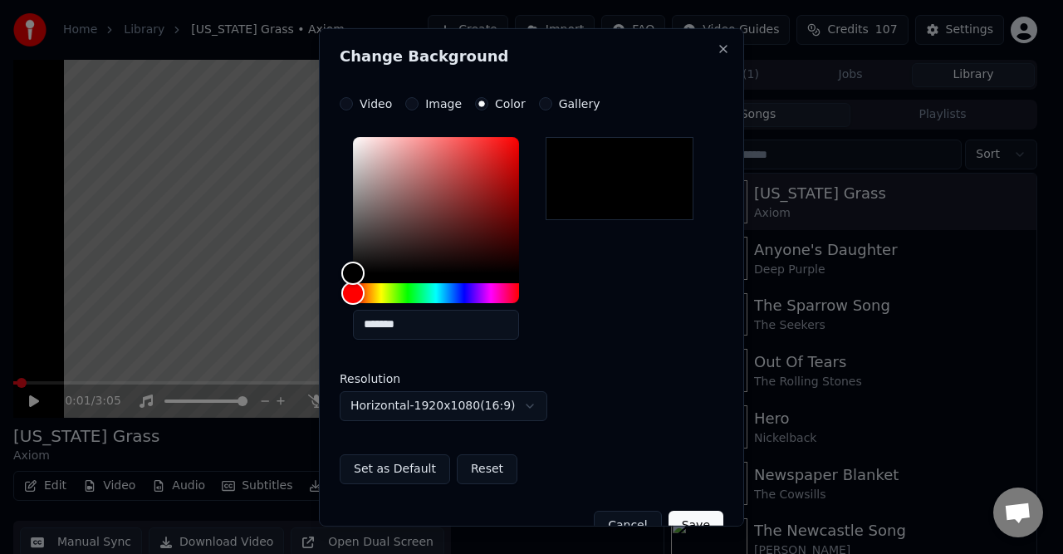
click at [383, 472] on button "Set as Default" at bounding box center [395, 468] width 110 height 30
click at [384, 470] on button "Set as Default" at bounding box center [395, 468] width 110 height 30
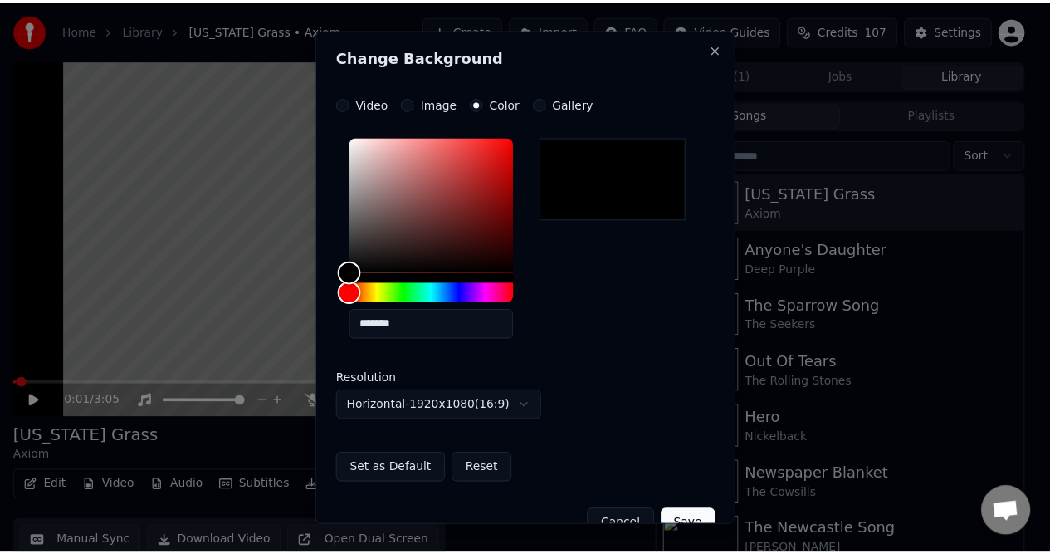
scroll to position [35, 0]
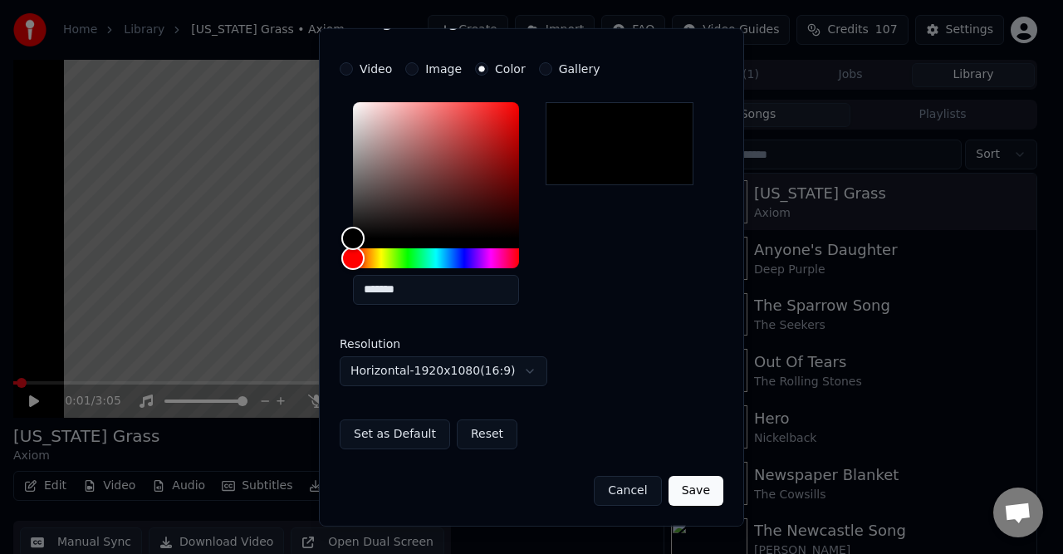
click at [400, 432] on button "Set as Default" at bounding box center [395, 433] width 110 height 30
click at [672, 477] on button "Save" at bounding box center [695, 490] width 55 height 30
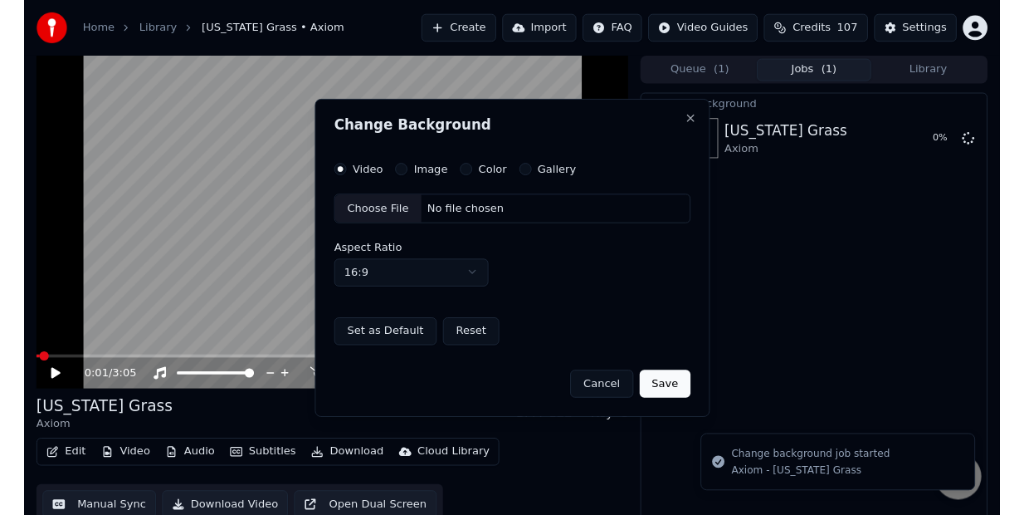
scroll to position [0, 0]
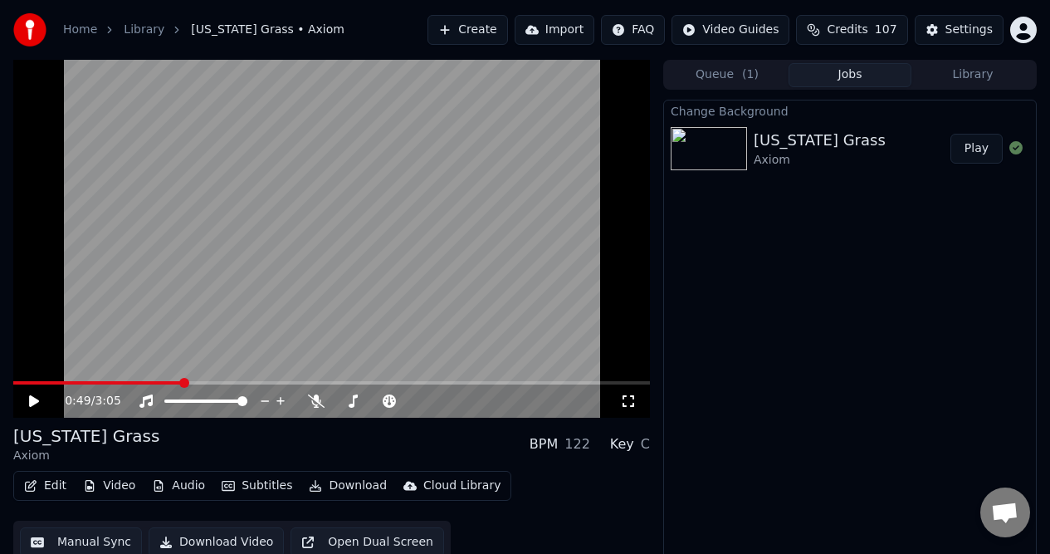
click at [183, 381] on span at bounding box center [331, 382] width 637 height 3
click at [225, 378] on span at bounding box center [228, 383] width 10 height 10
click at [980, 151] on button "Play" at bounding box center [977, 149] width 52 height 30
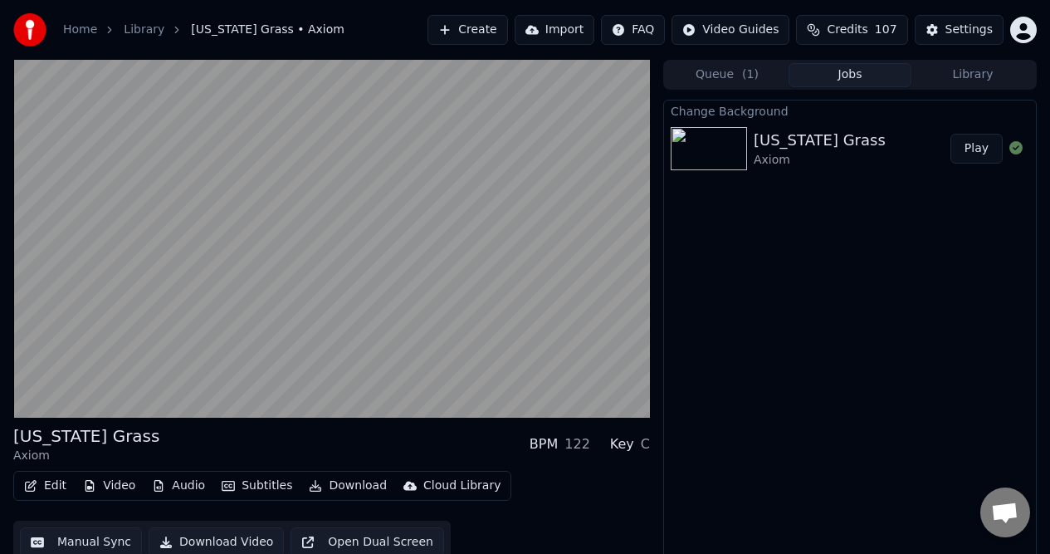
click at [980, 149] on button "Play" at bounding box center [977, 149] width 52 height 30
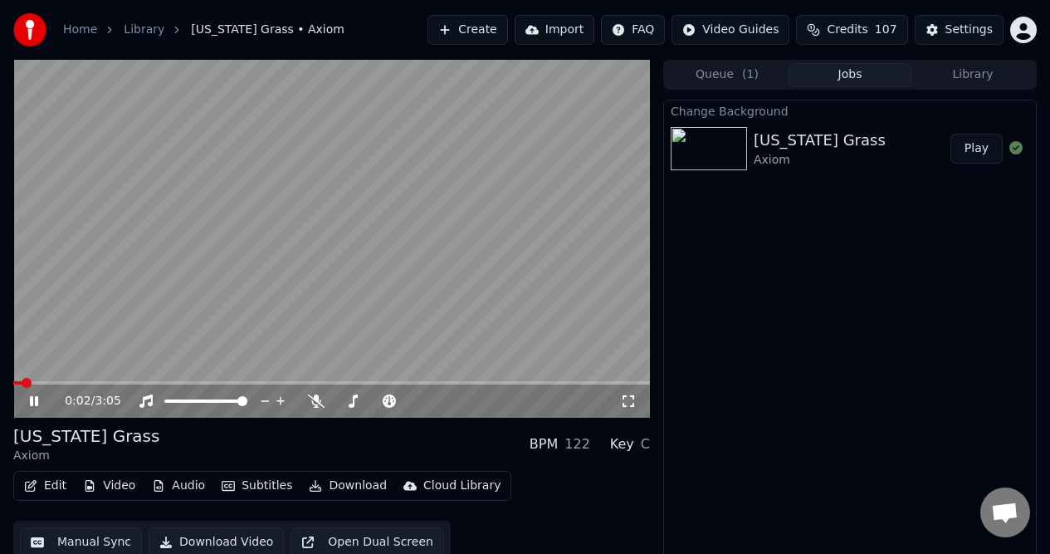
click at [36, 402] on icon at bounding box center [34, 401] width 8 height 10
click at [217, 540] on button "Download Video" at bounding box center [216, 542] width 135 height 30
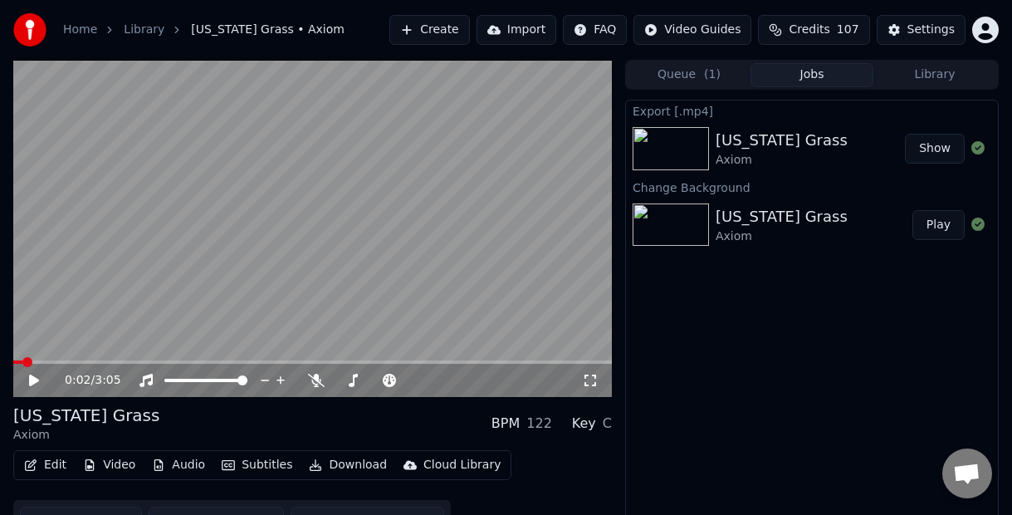
click at [76, 28] on link "Home" at bounding box center [80, 30] width 34 height 17
